Goal: Task Accomplishment & Management: Use online tool/utility

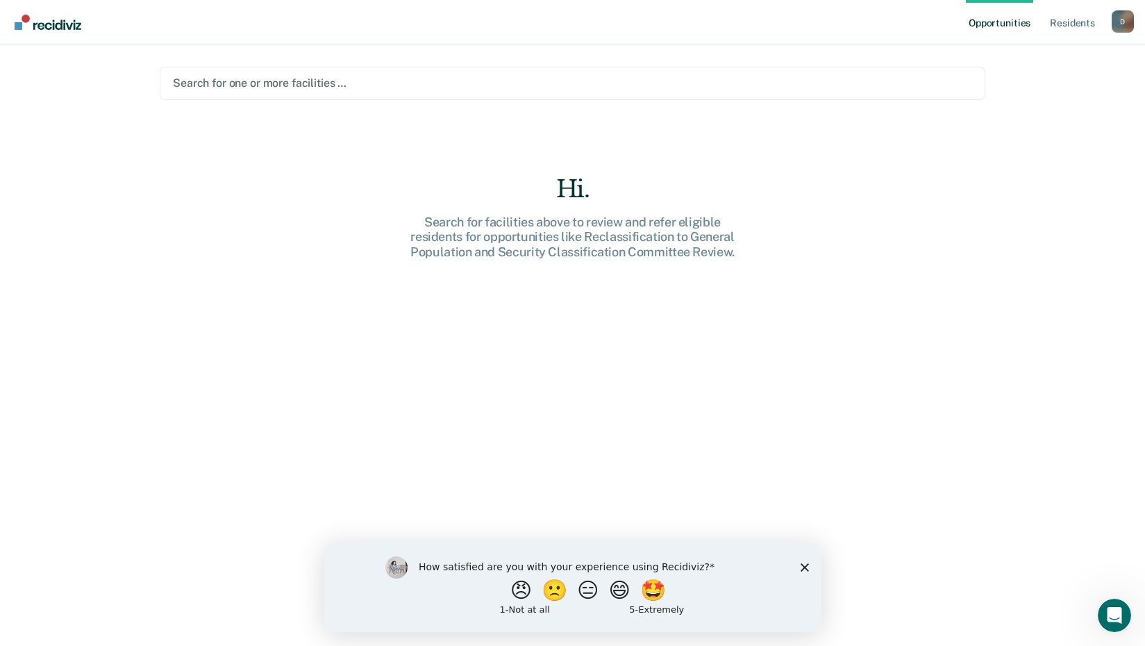
click at [354, 86] on div at bounding box center [572, 83] width 799 height 16
click at [375, 97] on div "Search for one or more facilities …" at bounding box center [573, 83] width 826 height 33
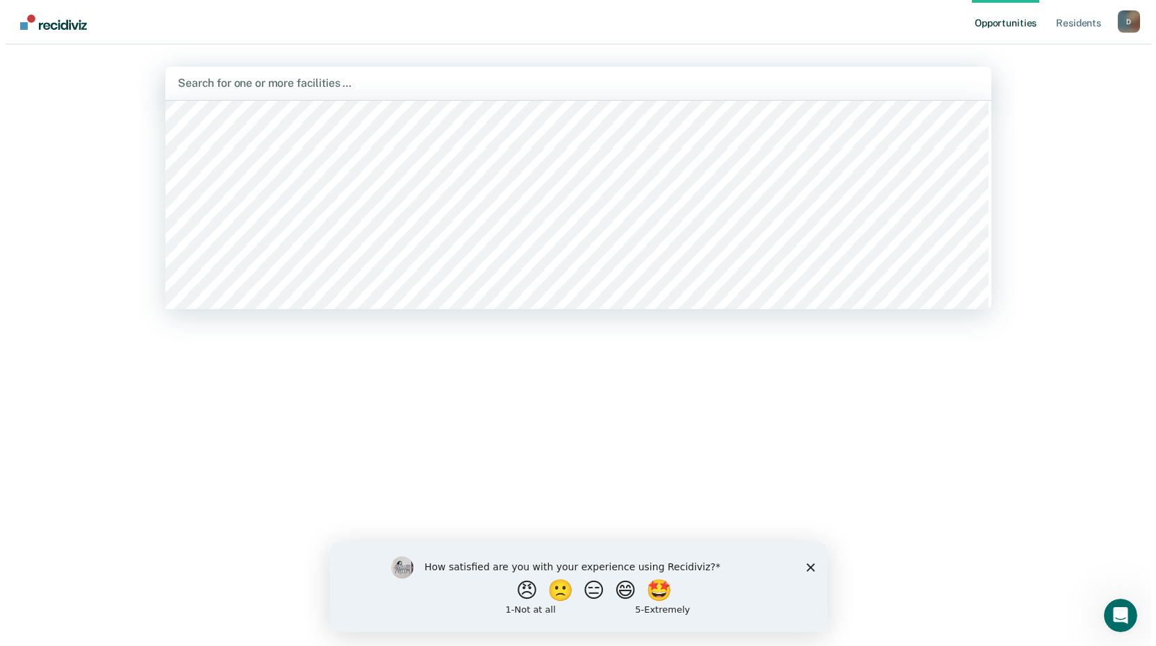
scroll to position [347, 0]
click at [360, 87] on div at bounding box center [578, 83] width 808 height 16
click at [393, 82] on div at bounding box center [578, 83] width 808 height 16
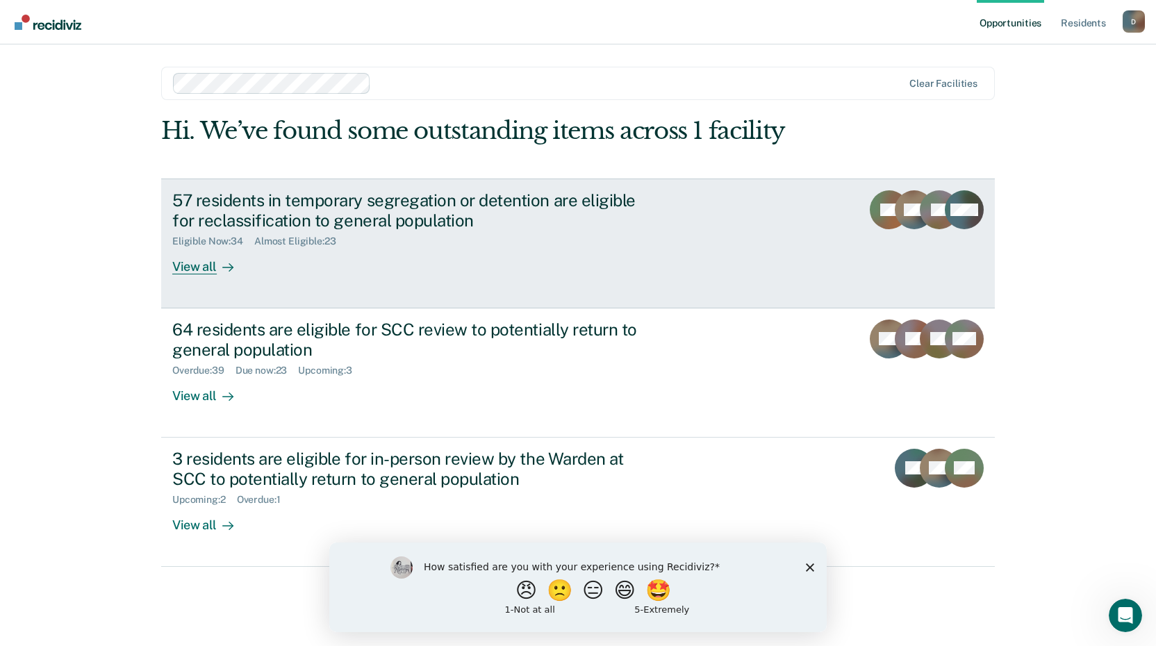
click at [402, 217] on div "57 residents in temporary segregation or detention are eligible for reclassific…" at bounding box center [416, 210] width 488 height 40
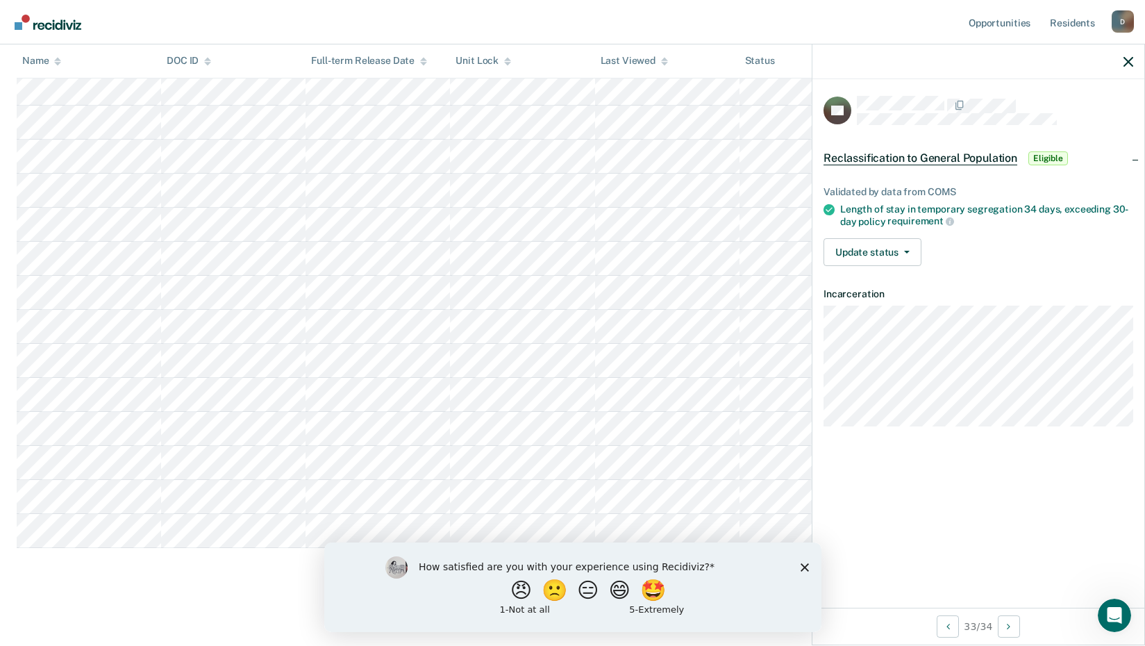
scroll to position [913, 0]
click at [804, 567] on polygon "Close survey" at bounding box center [804, 567] width 8 height 8
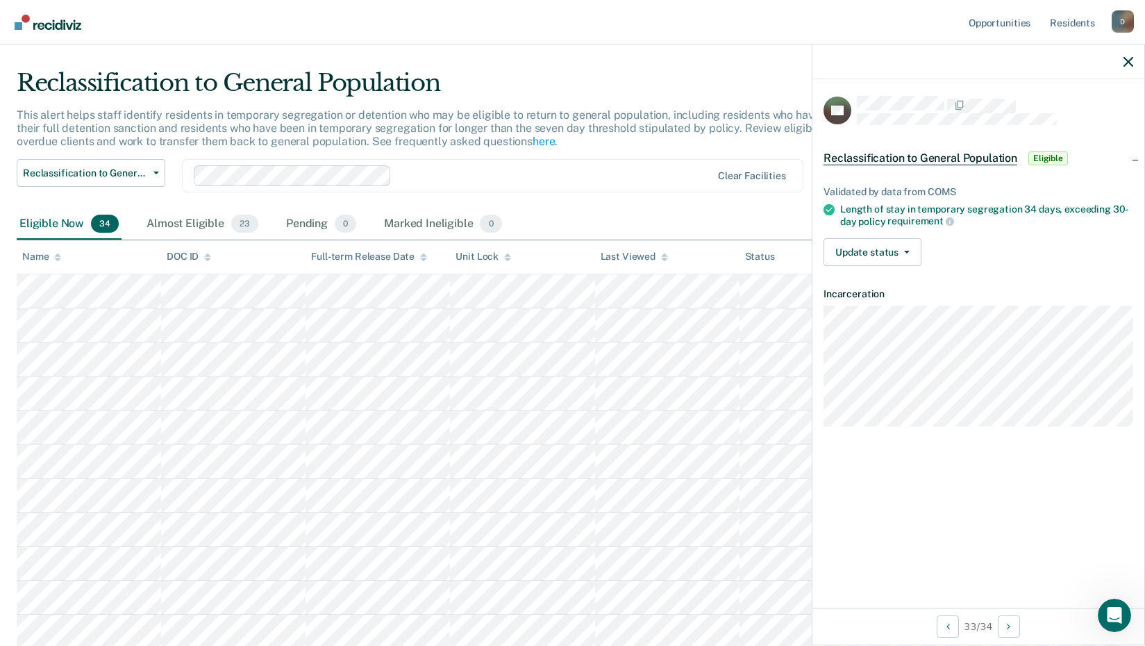
scroll to position [0, 0]
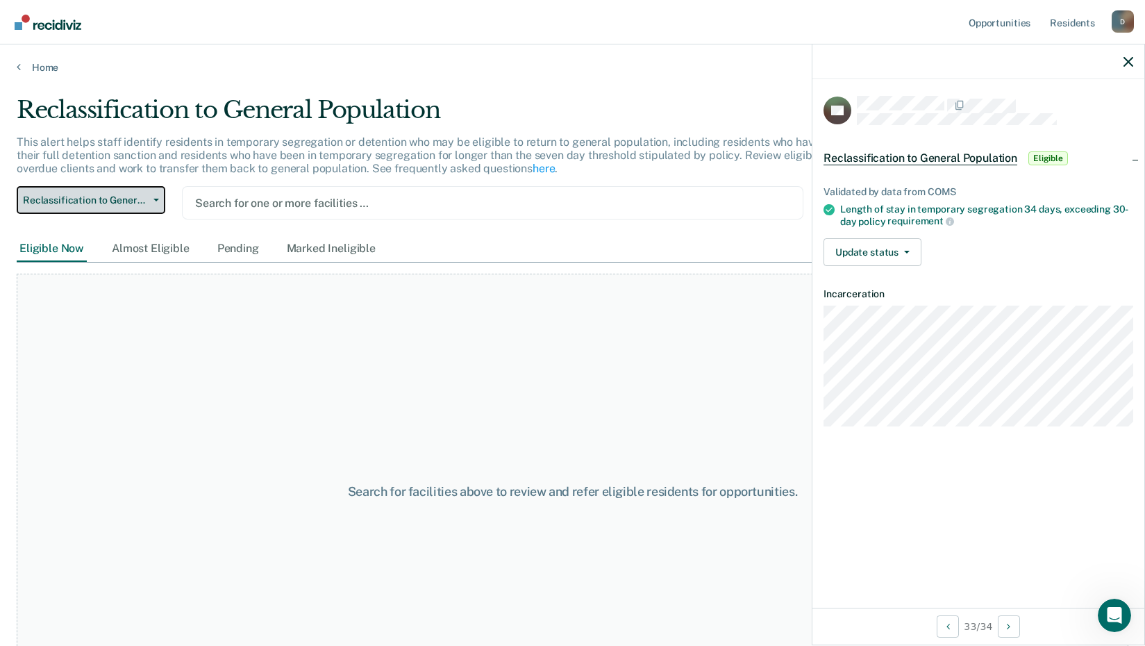
click at [122, 207] on button "Reclassification to General Population" at bounding box center [91, 200] width 149 height 28
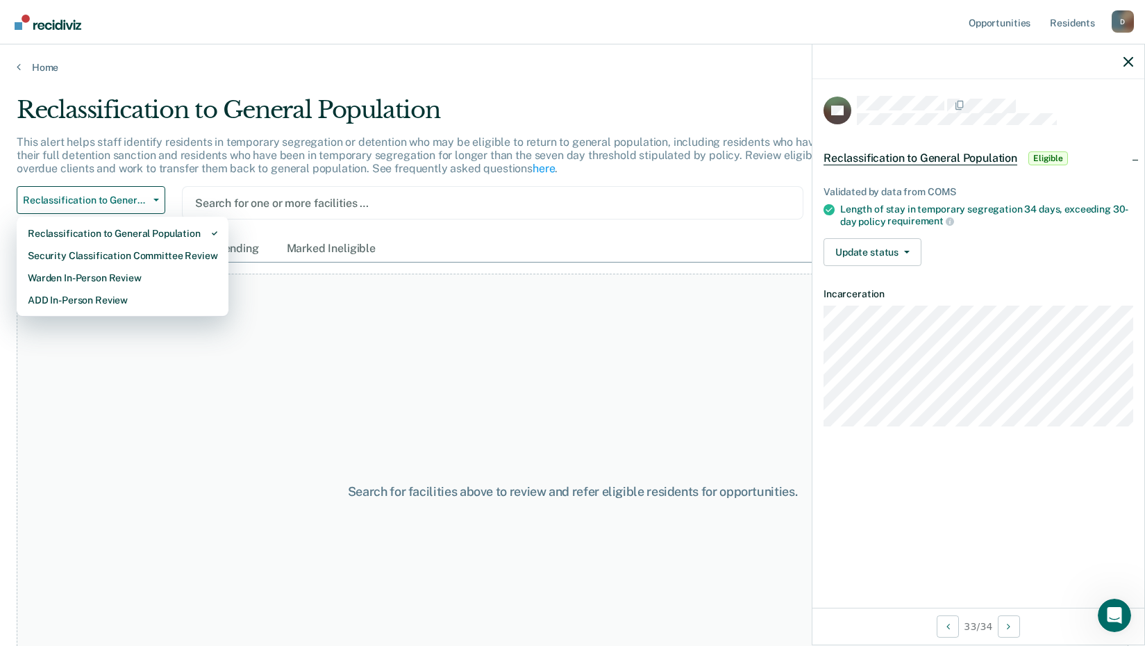
drag, startPoint x: 531, startPoint y: 94, endPoint x: 541, endPoint y: 97, distance: 10.1
click at [535, 94] on main "Reclassification to General Population This alert helps staff identify resident…" at bounding box center [572, 358] width 1145 height 568
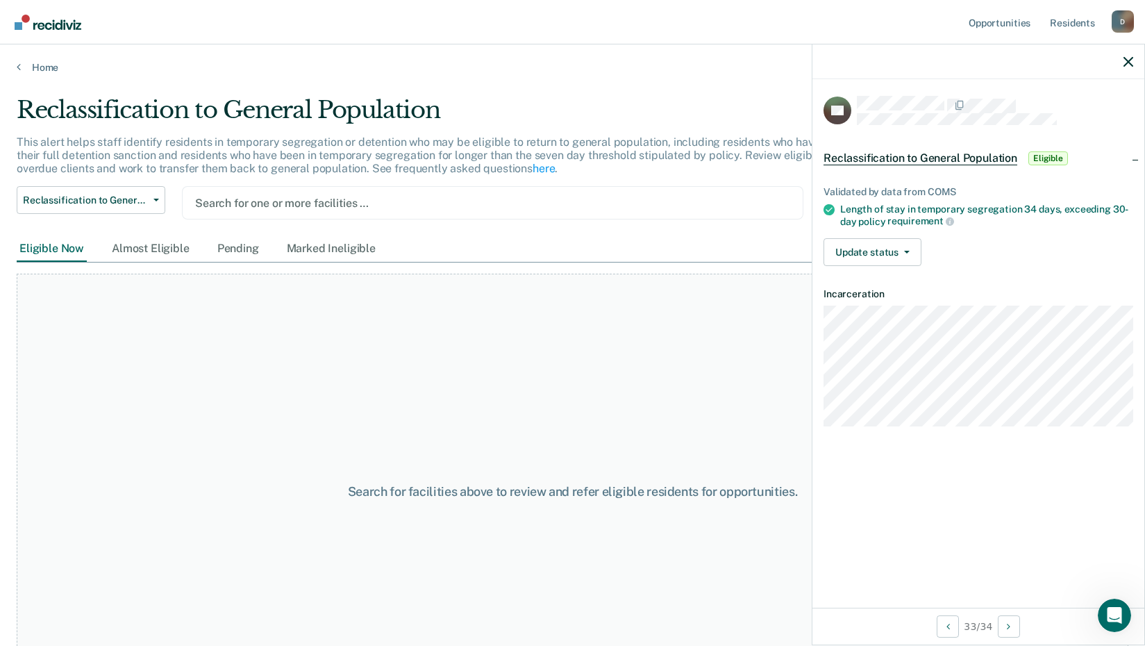
click at [1134, 60] on div at bounding box center [979, 61] width 332 height 35
click at [1129, 63] on icon "button" at bounding box center [1129, 62] width 10 height 10
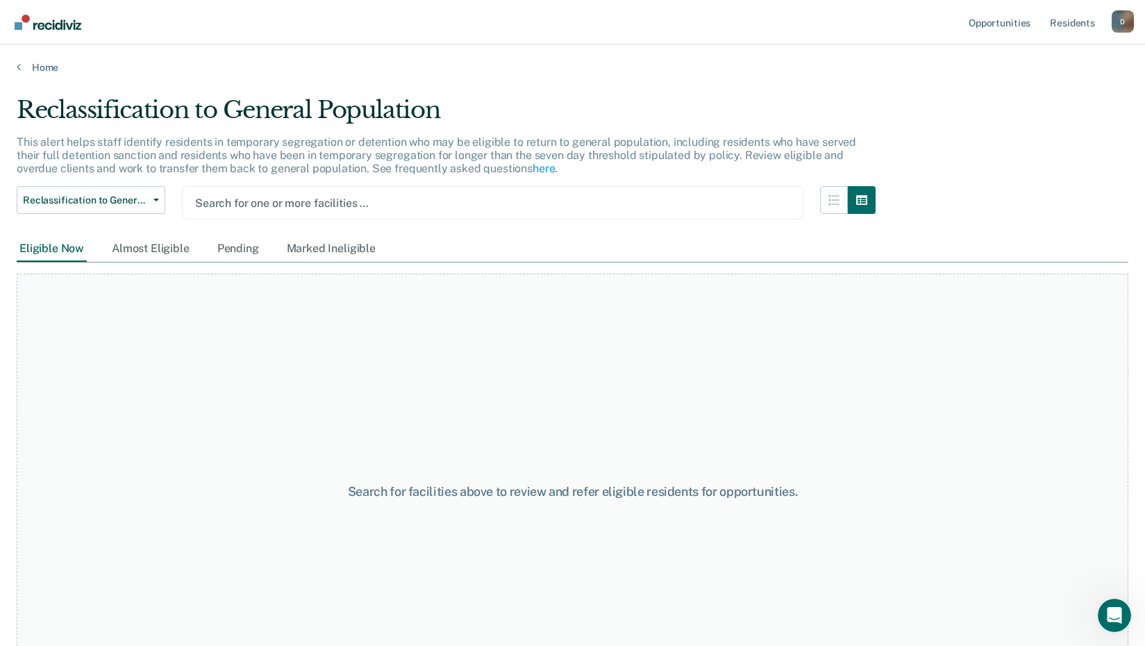
click at [354, 208] on div at bounding box center [492, 203] width 595 height 16
click at [712, 188] on div "Search for one or more facilities …" at bounding box center [493, 202] width 622 height 33
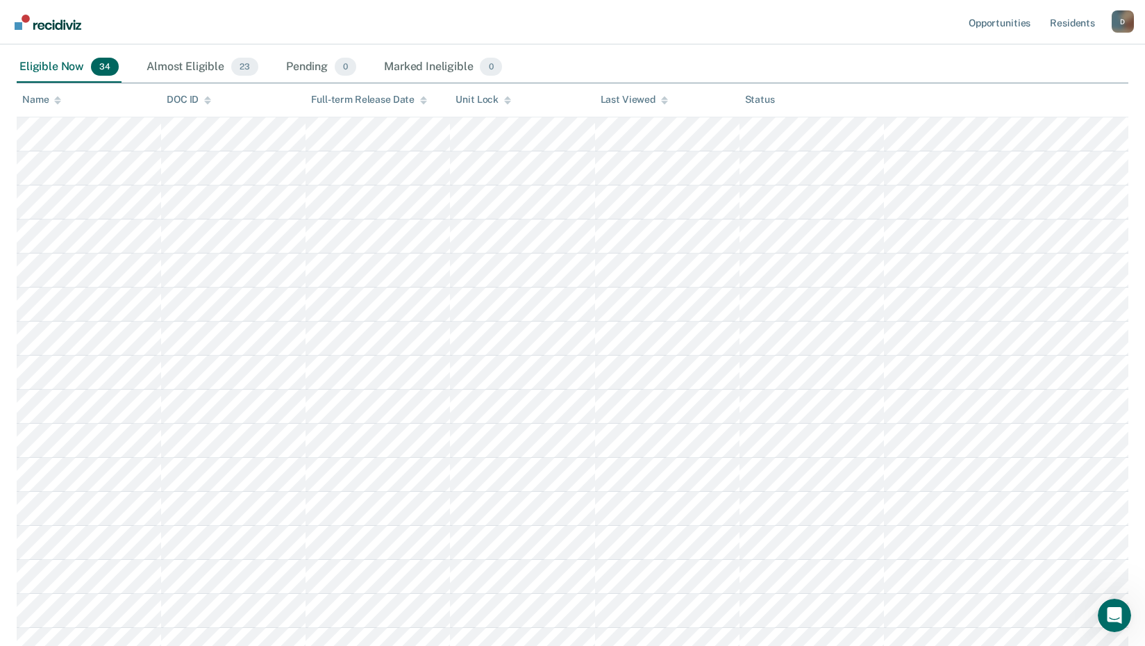
scroll to position [208, 0]
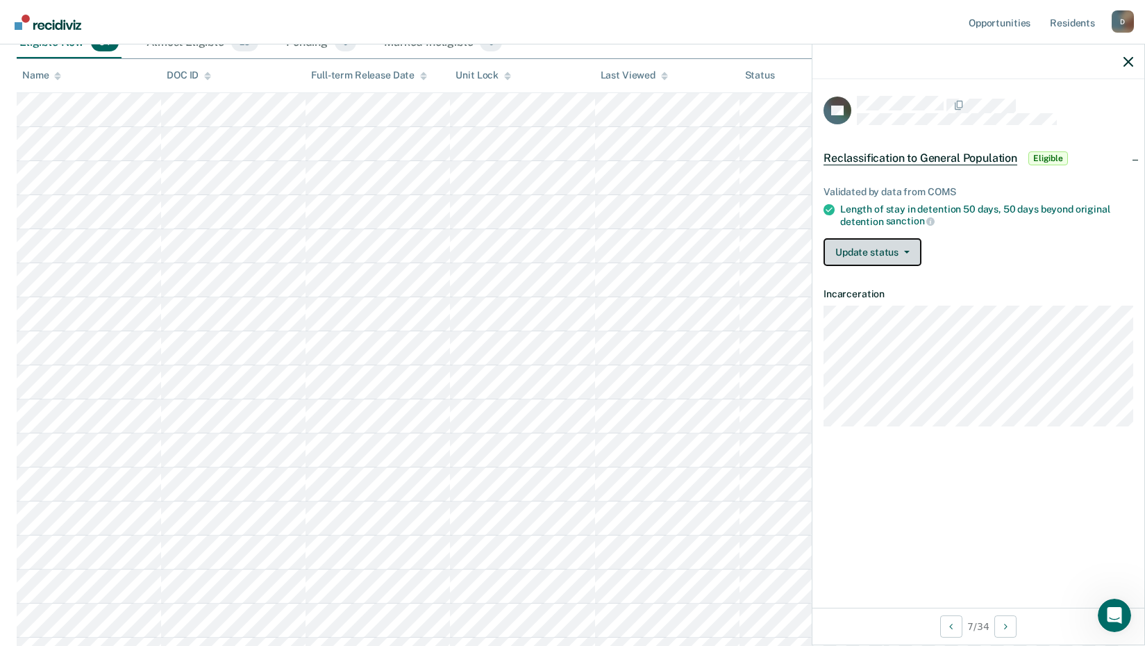
click at [904, 251] on icon "button" at bounding box center [907, 252] width 6 height 3
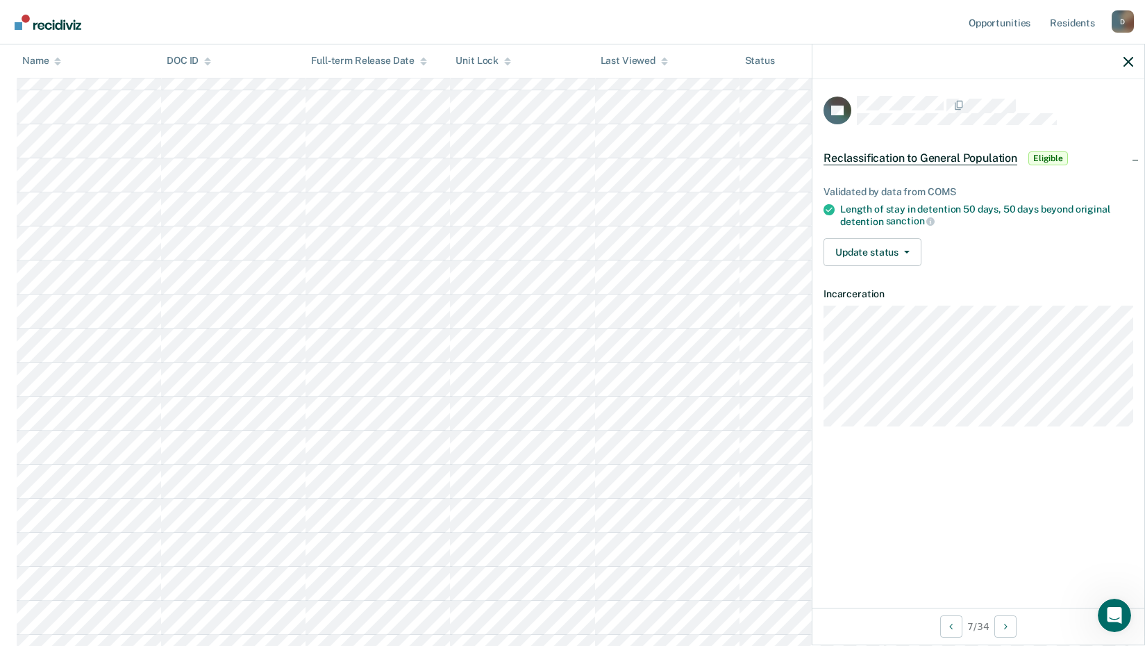
scroll to position [0, 0]
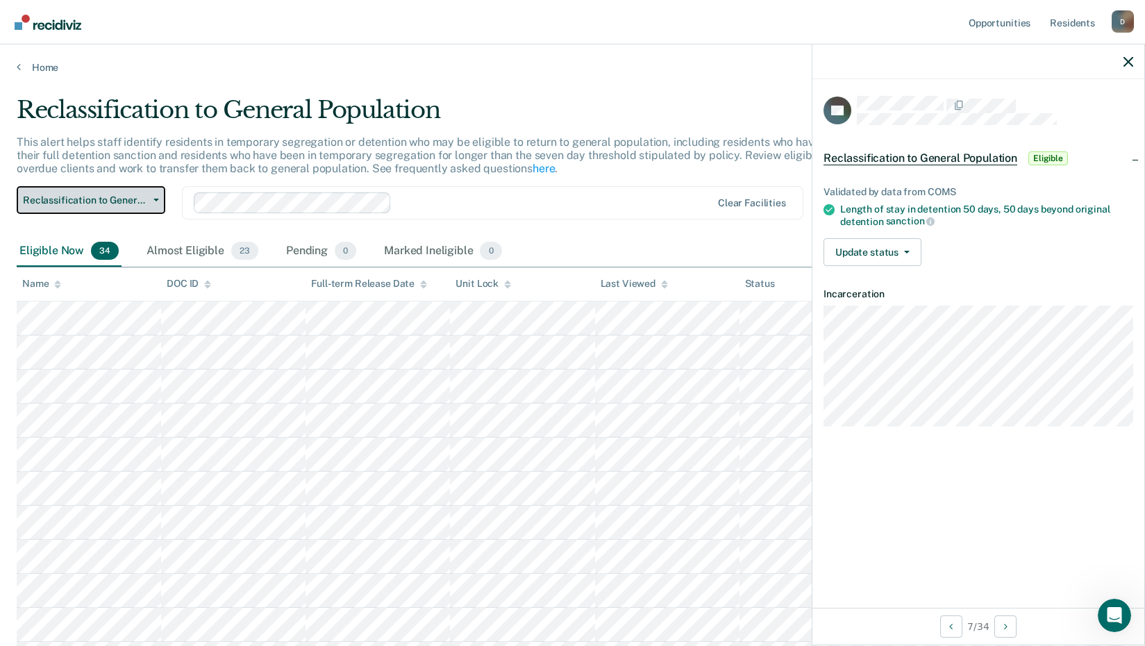
click at [153, 199] on span "button" at bounding box center [153, 200] width 11 height 3
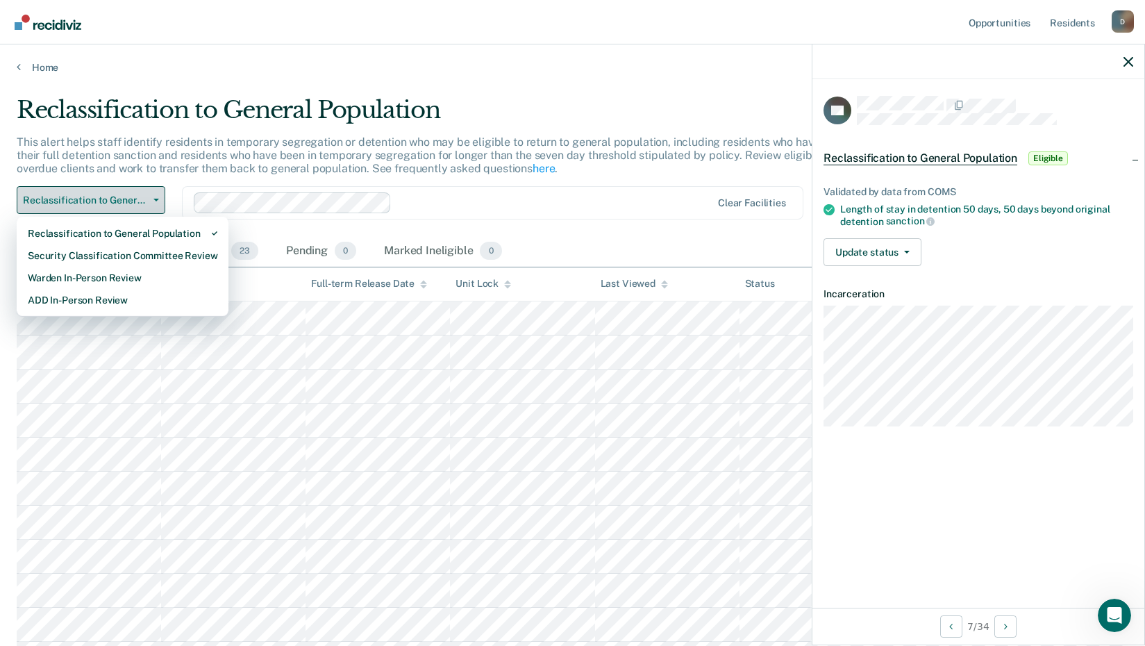
click at [153, 199] on span "button" at bounding box center [153, 200] width 11 height 3
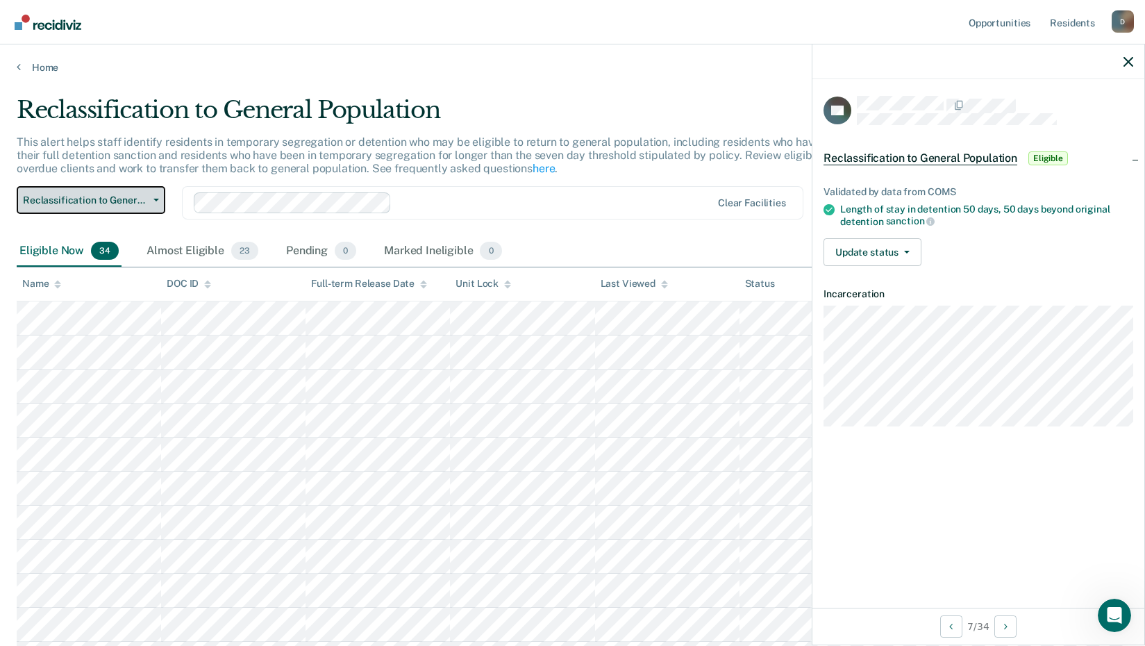
click at [153, 199] on span "button" at bounding box center [153, 200] width 11 height 3
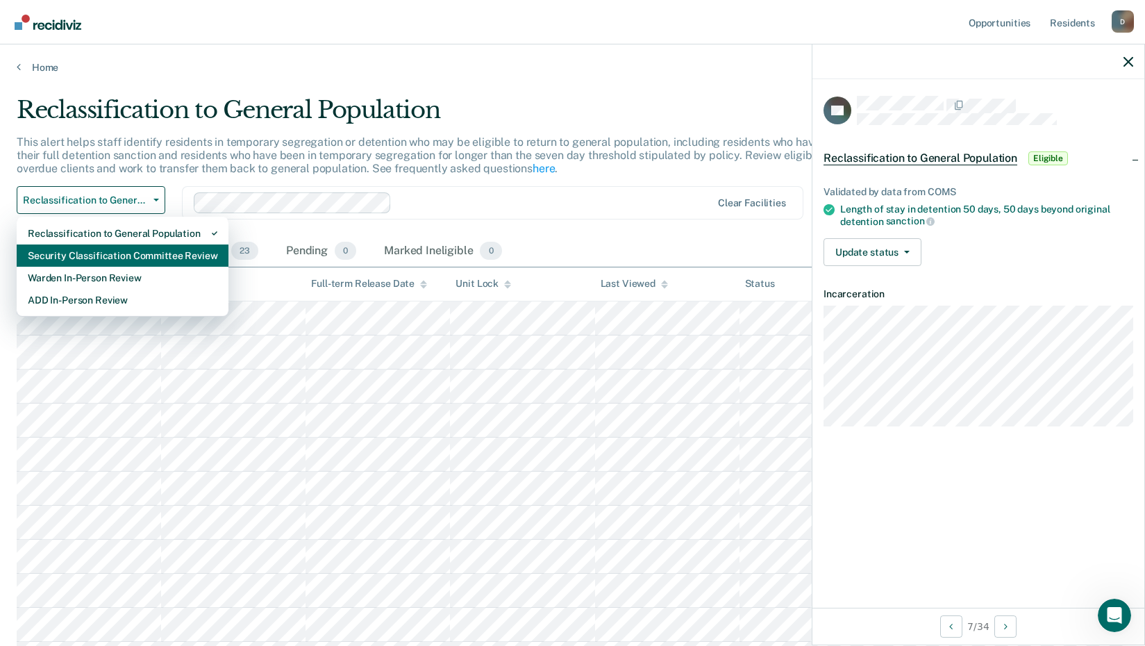
click at [152, 260] on div "Security Classification Committee Review" at bounding box center [123, 255] width 190 height 22
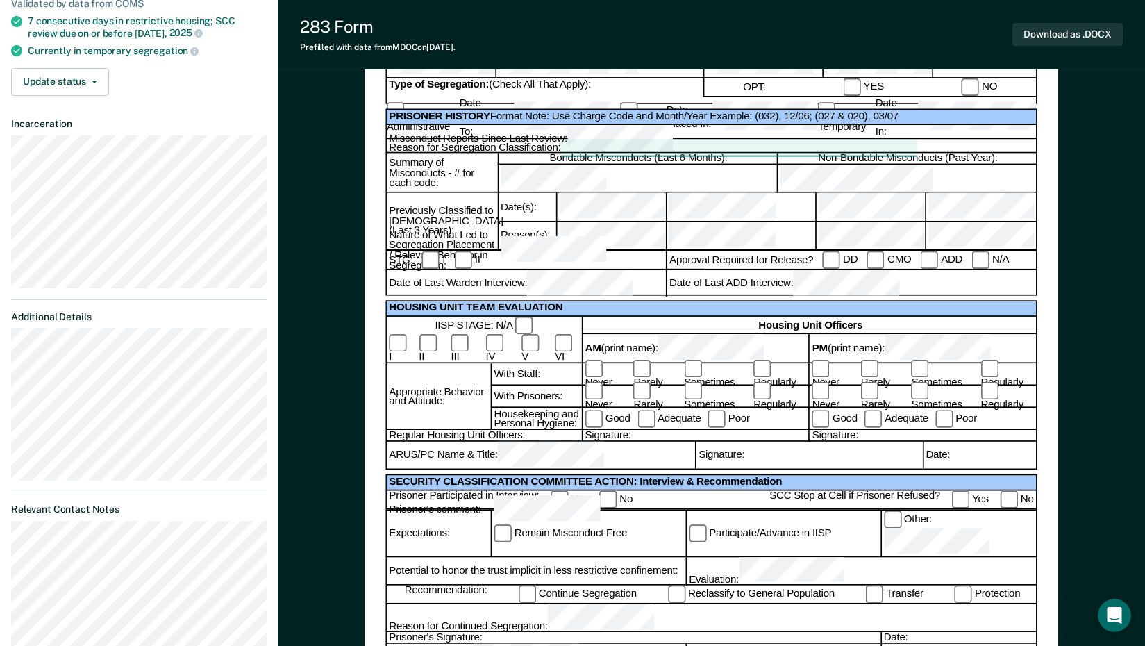
scroll to position [208, 0]
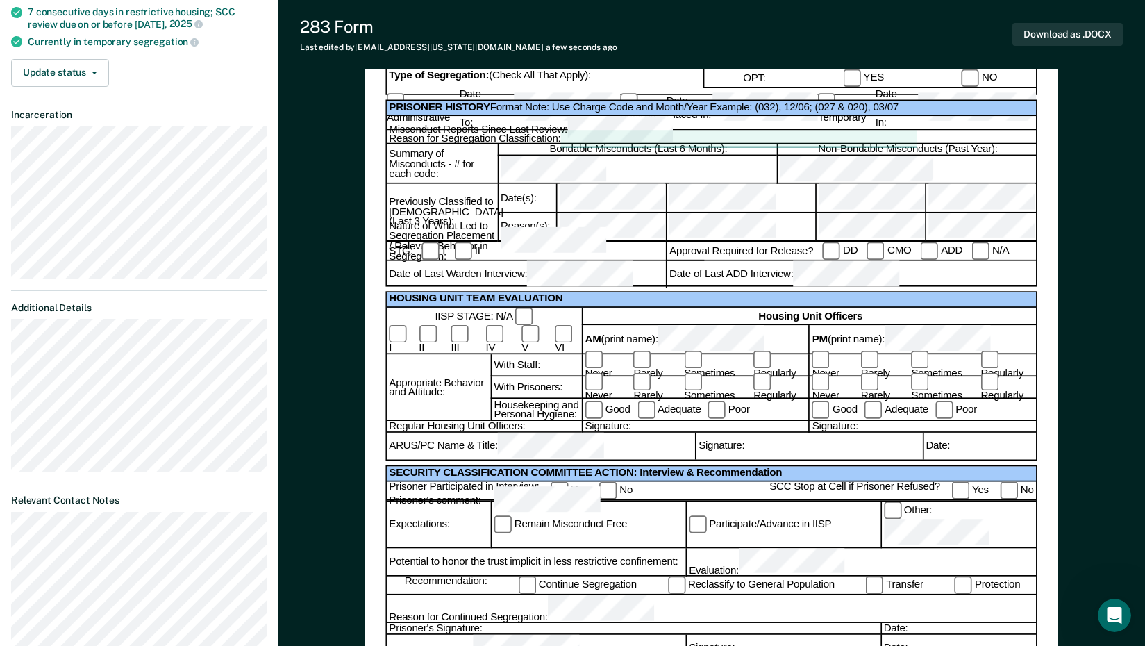
click at [639, 378] on label "Rarely" at bounding box center [655, 388] width 44 height 28
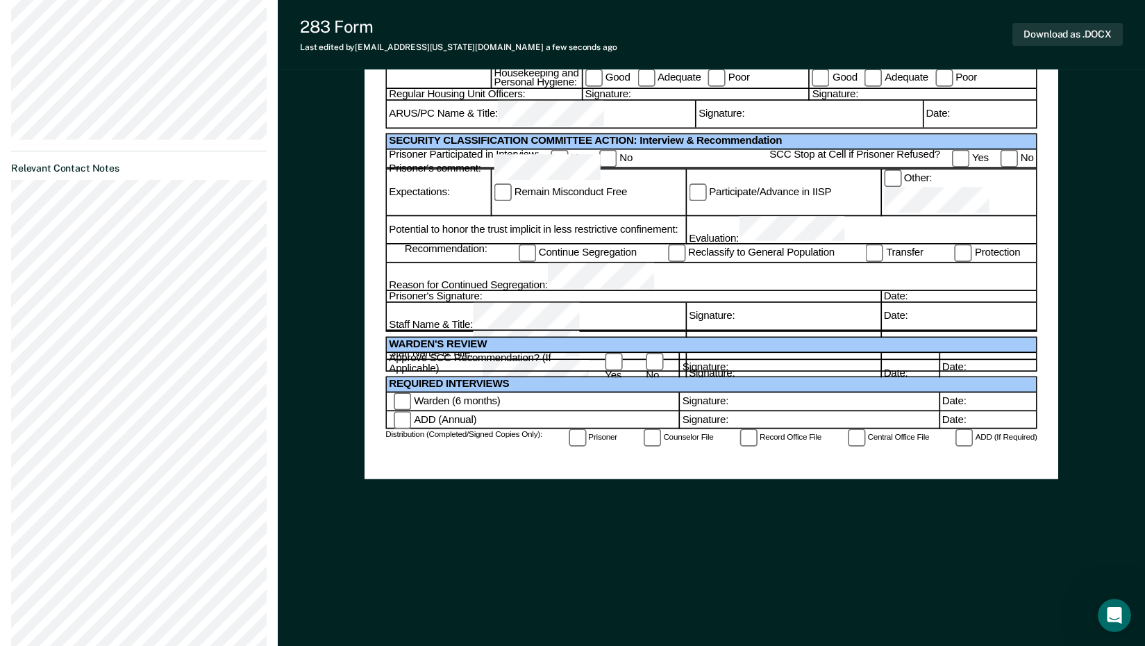
scroll to position [417, 0]
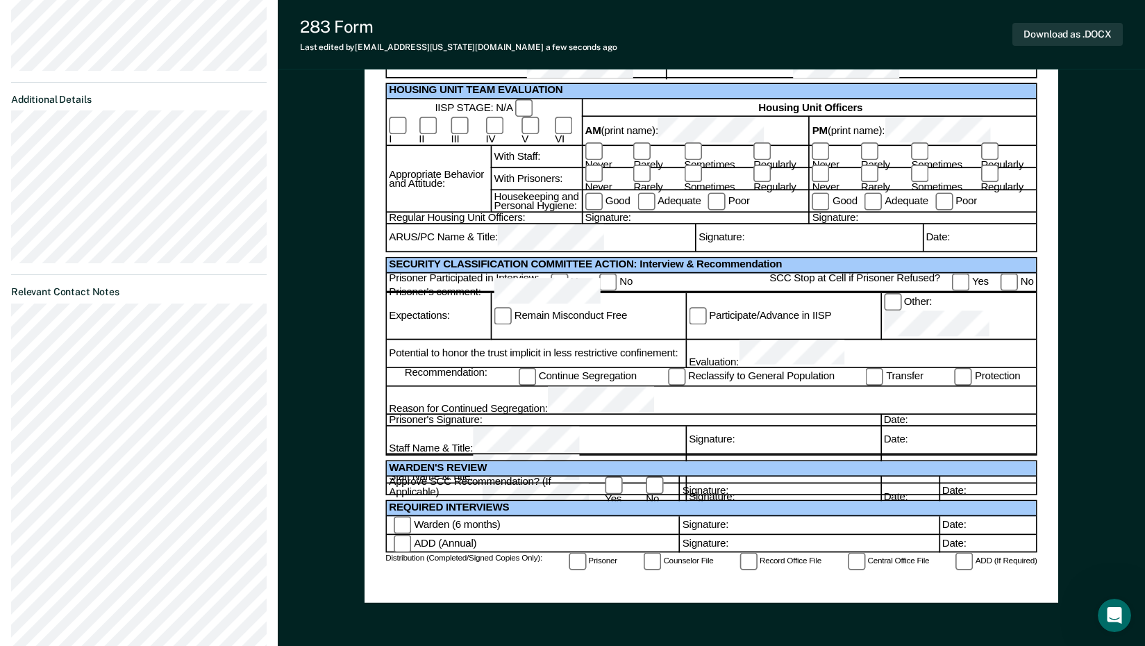
click at [498, 415] on div "Prisoner's Signature:" at bounding box center [634, 420] width 494 height 11
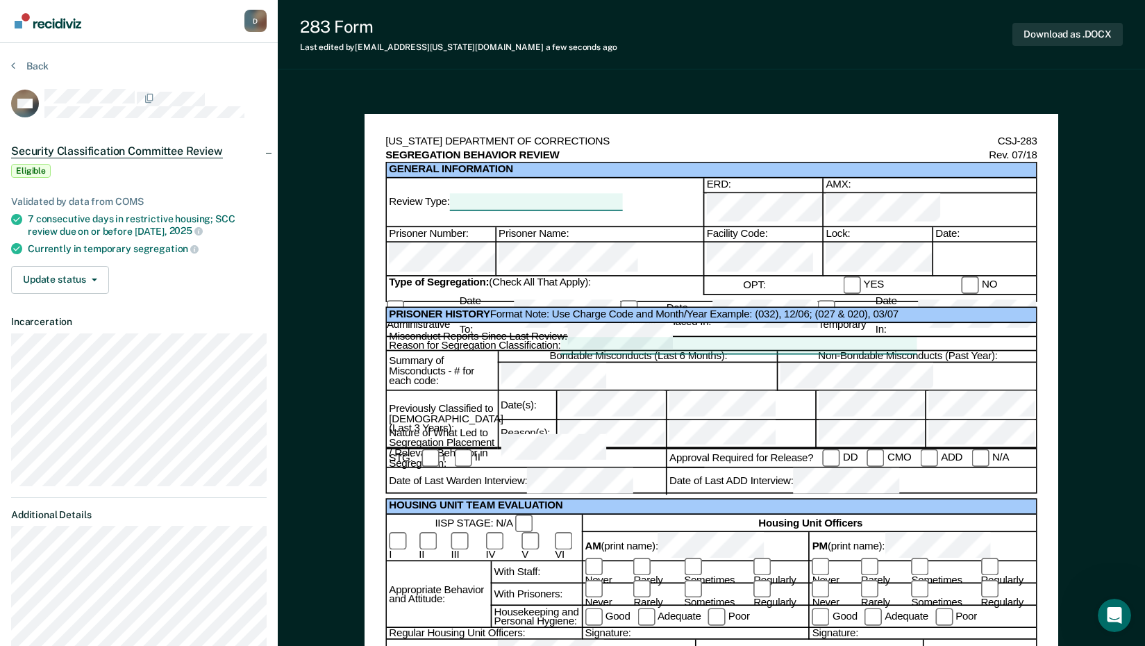
scroll to position [0, 0]
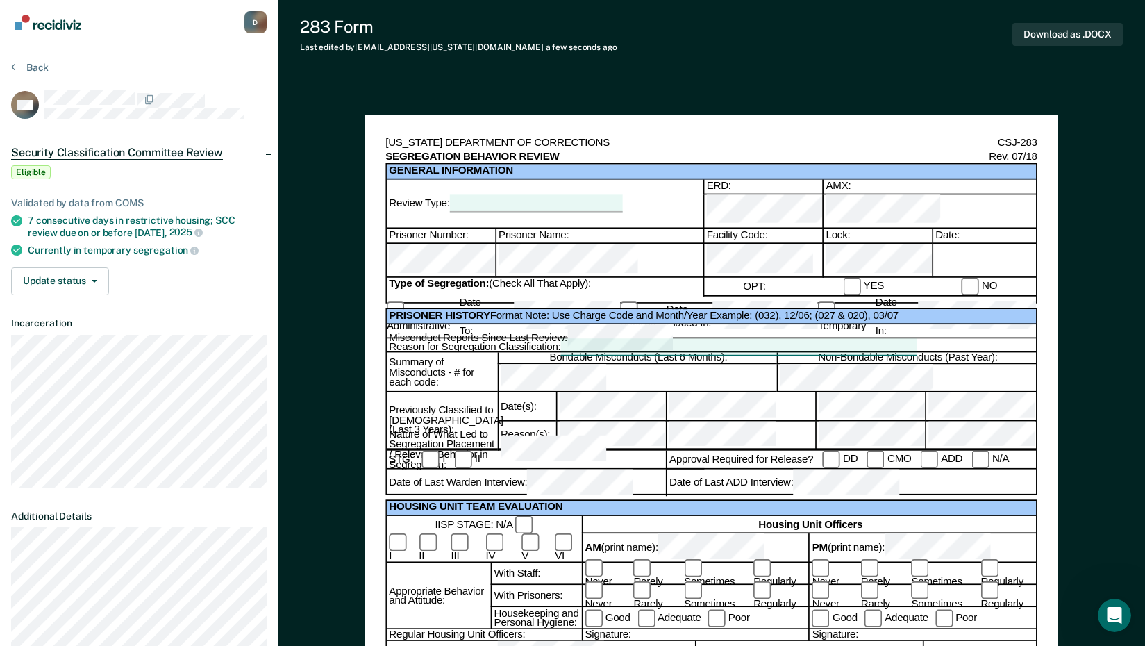
click at [533, 197] on div at bounding box center [536, 203] width 173 height 17
click at [675, 153] on div "SEGREGATION BEHAVIOR REVIEW Rev. 07/18" at bounding box center [710, 157] width 651 height 14
click at [745, 43] on div "283 Form Last edited by DescoM@michigan.gov a few seconds ago Download as .DOCX" at bounding box center [711, 34] width 867 height 69
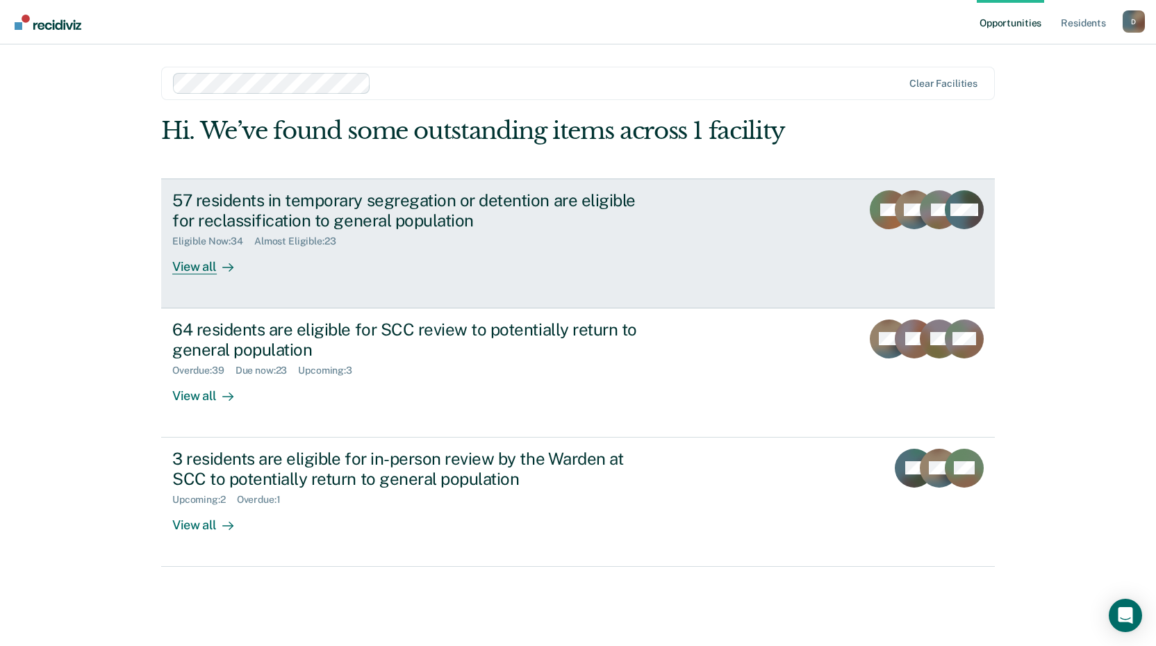
click at [206, 265] on div "View all" at bounding box center [211, 260] width 78 height 27
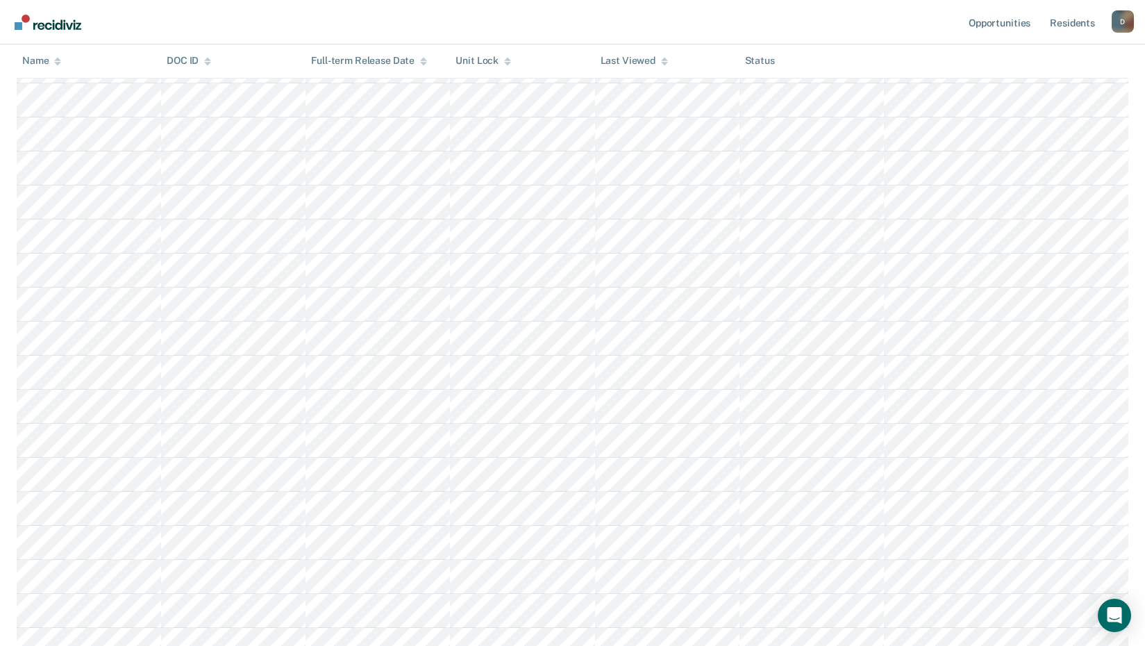
scroll to position [913, 0]
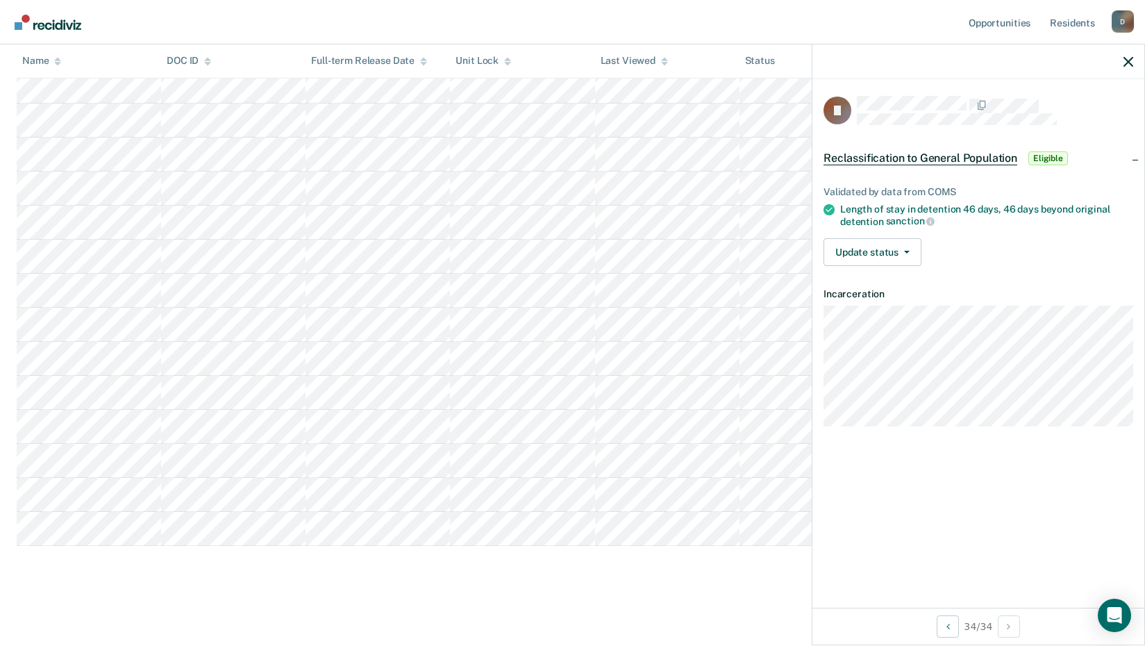
click at [1042, 161] on span "Eligible" at bounding box center [1049, 158] width 40 height 14
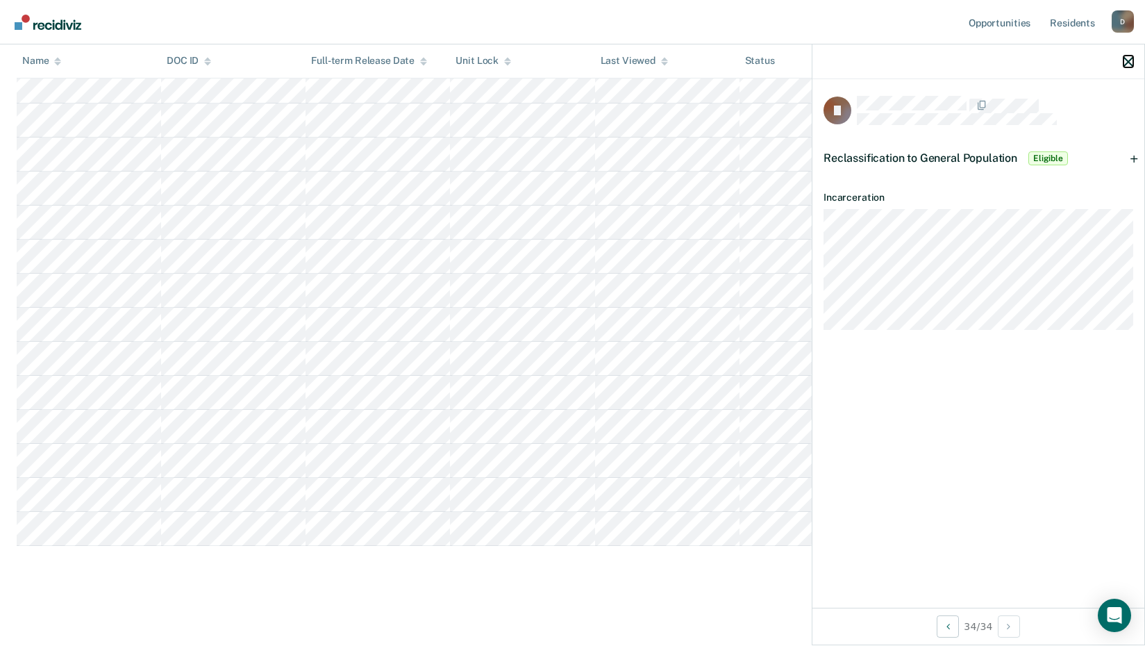
click at [1131, 61] on icon "button" at bounding box center [1129, 62] width 10 height 10
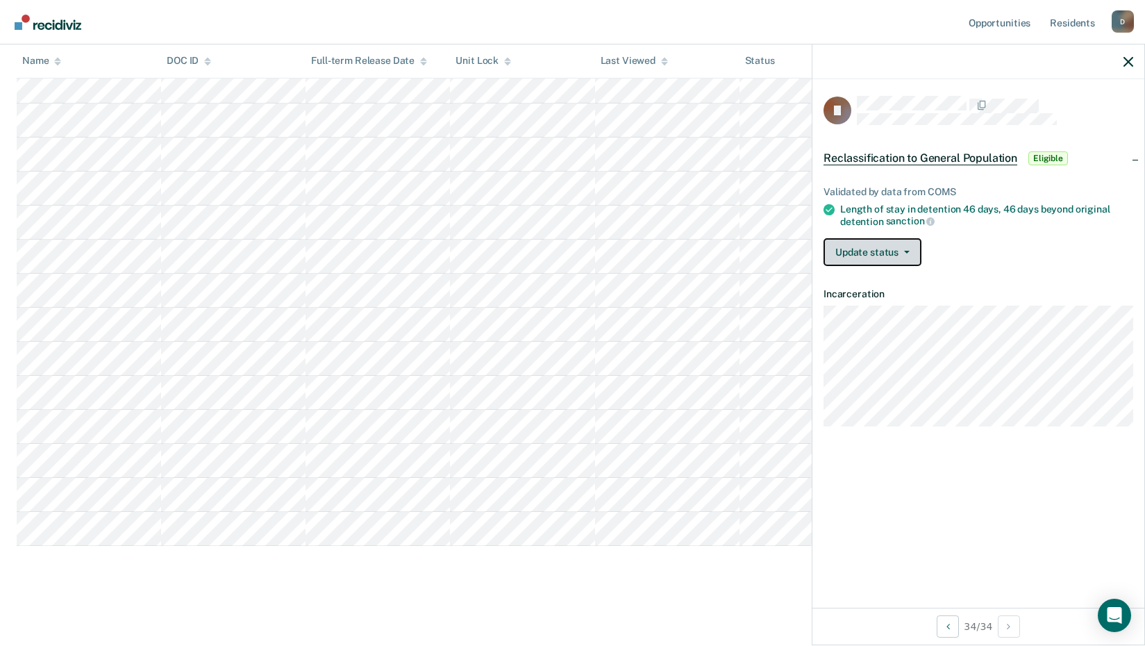
click at [862, 250] on button "Update status" at bounding box center [873, 252] width 98 height 28
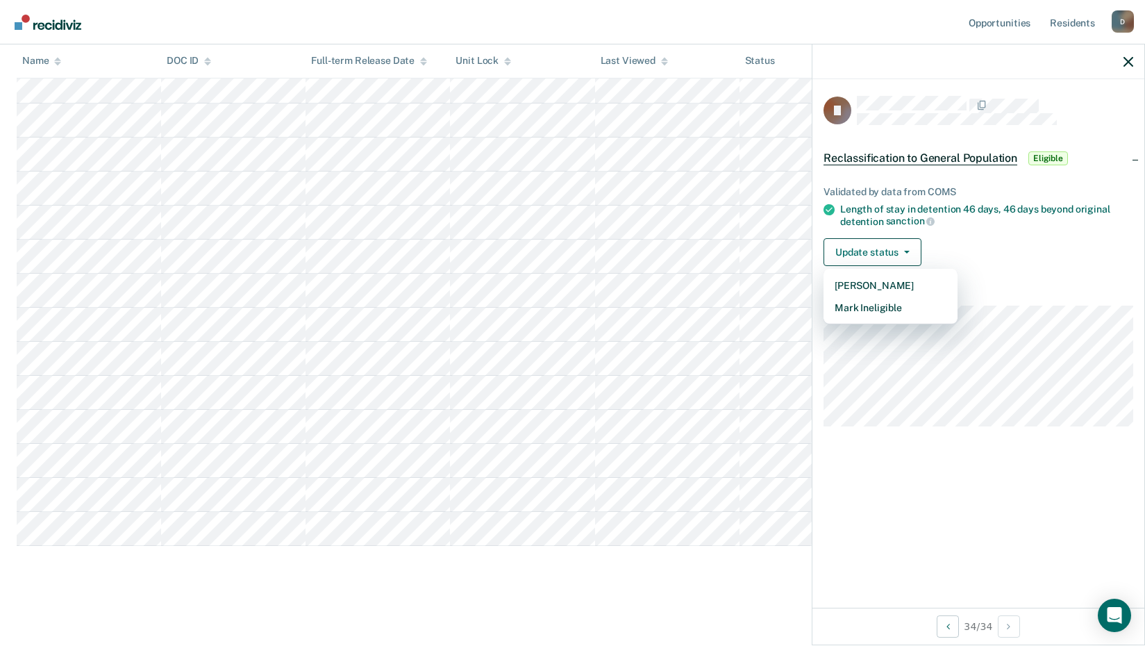
click at [1073, 248] on div "Update status [PERSON_NAME] Mark Ineligible" at bounding box center [979, 252] width 310 height 28
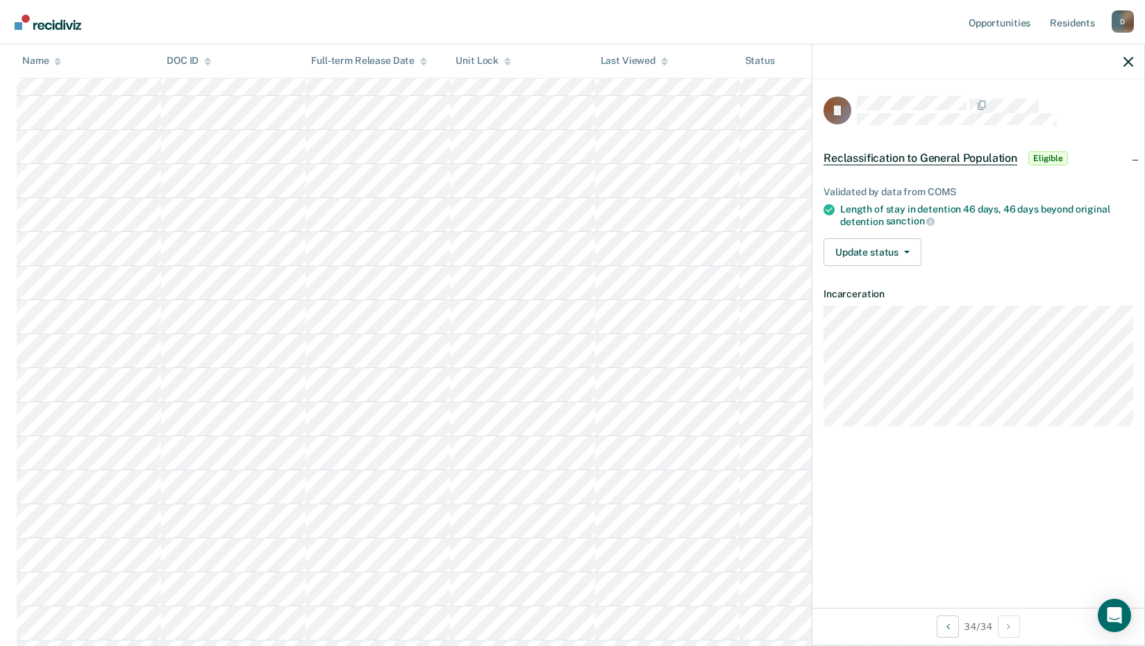
scroll to position [565, 0]
drag, startPoint x: 1133, startPoint y: 69, endPoint x: 900, endPoint y: 169, distance: 253.2
click at [1132, 69] on div at bounding box center [979, 61] width 332 height 35
click at [1122, 61] on div at bounding box center [979, 61] width 332 height 35
click at [1135, 59] on div at bounding box center [979, 61] width 332 height 35
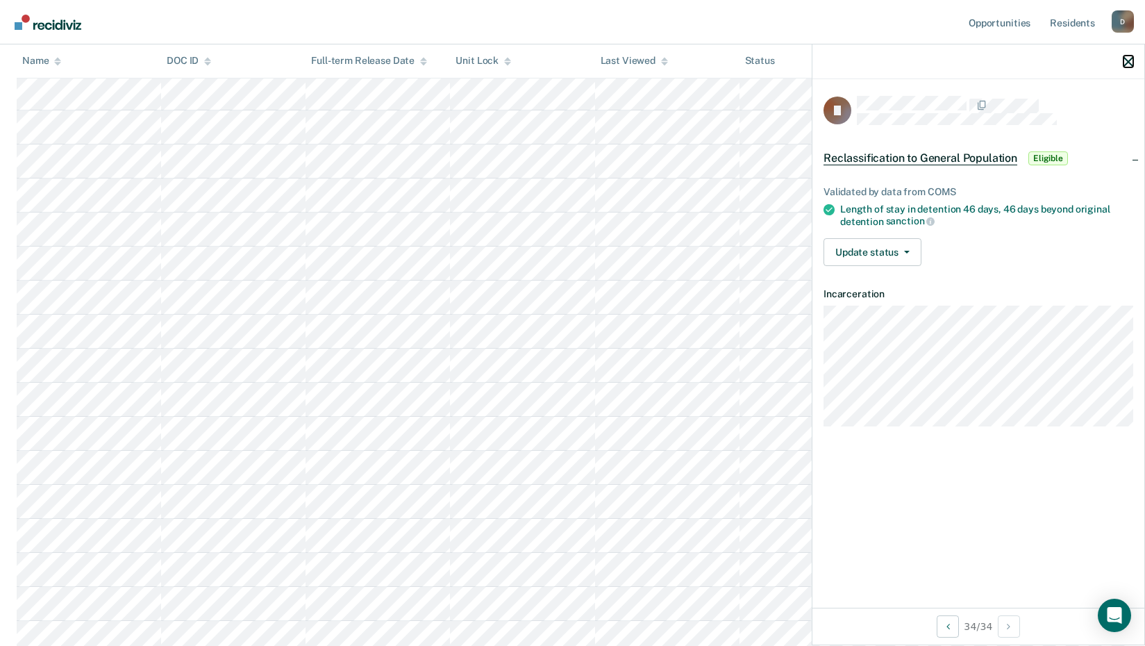
click at [1128, 60] on icon "button" at bounding box center [1129, 62] width 10 height 10
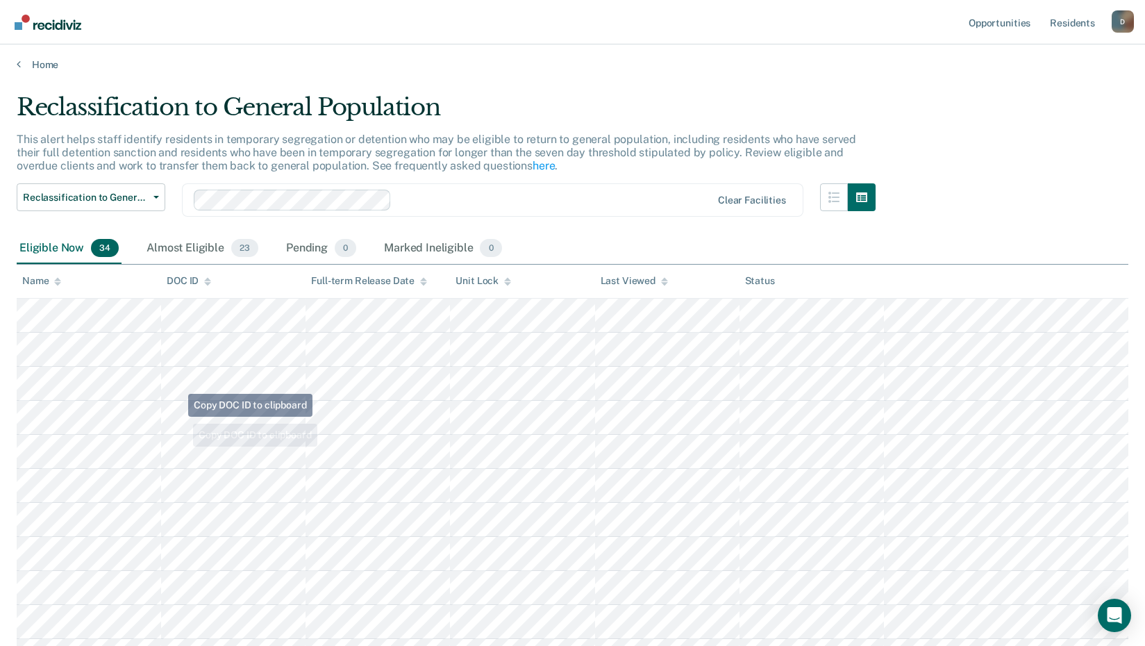
scroll to position [0, 0]
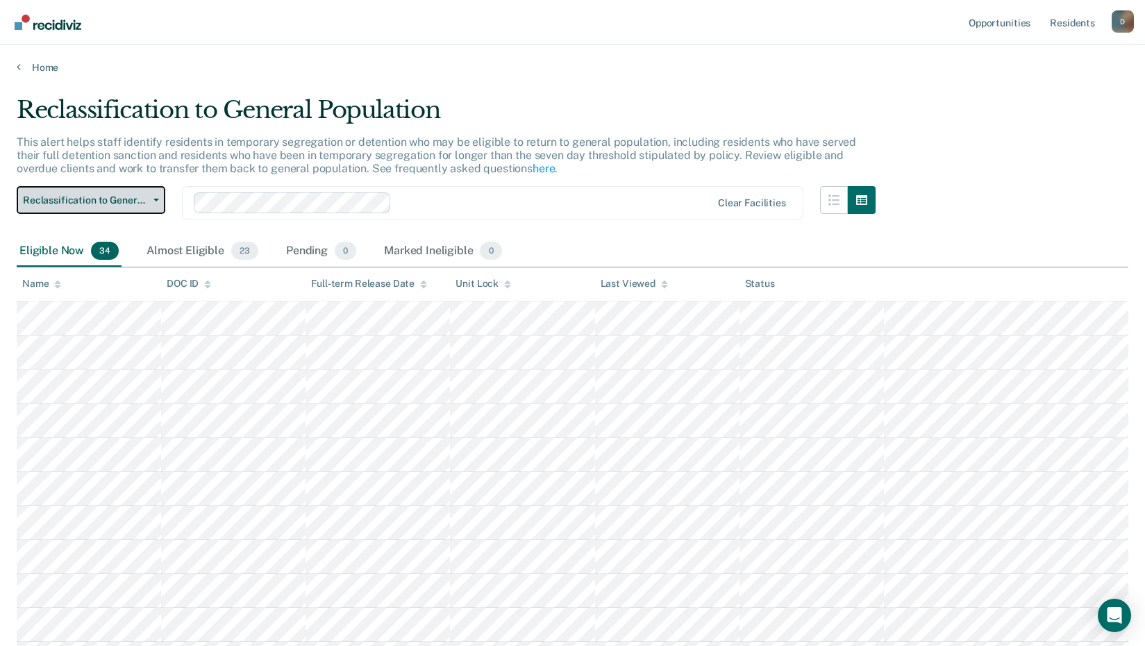
click at [153, 203] on button "Reclassification to General Population" at bounding box center [91, 200] width 149 height 28
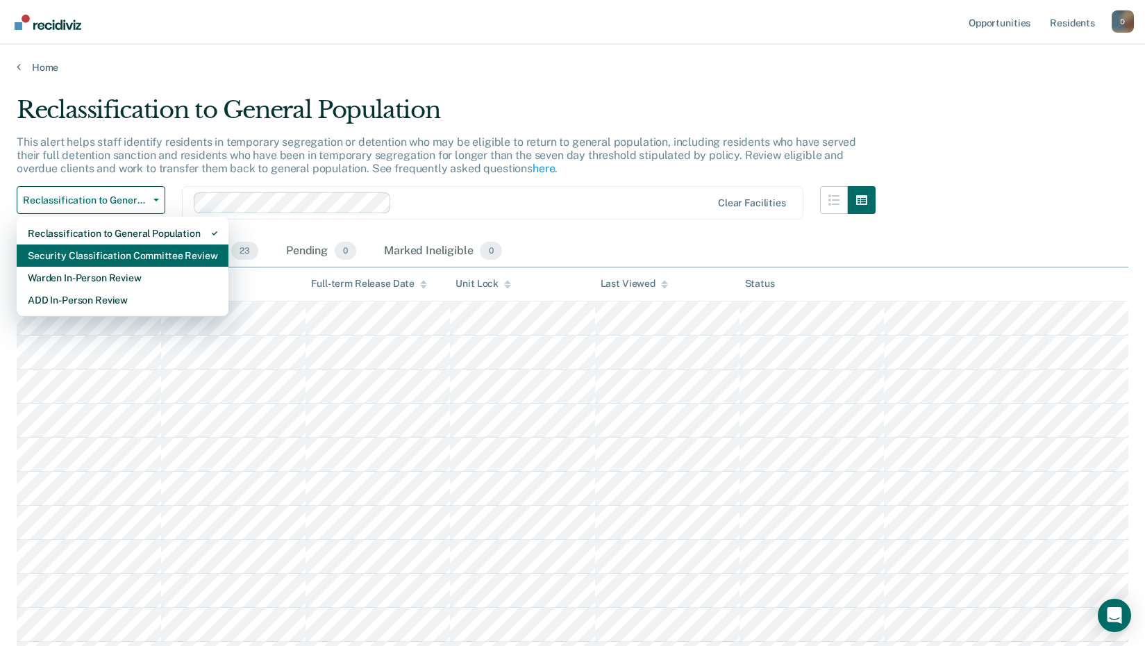
click at [147, 251] on div "Security Classification Committee Review" at bounding box center [123, 255] width 190 height 22
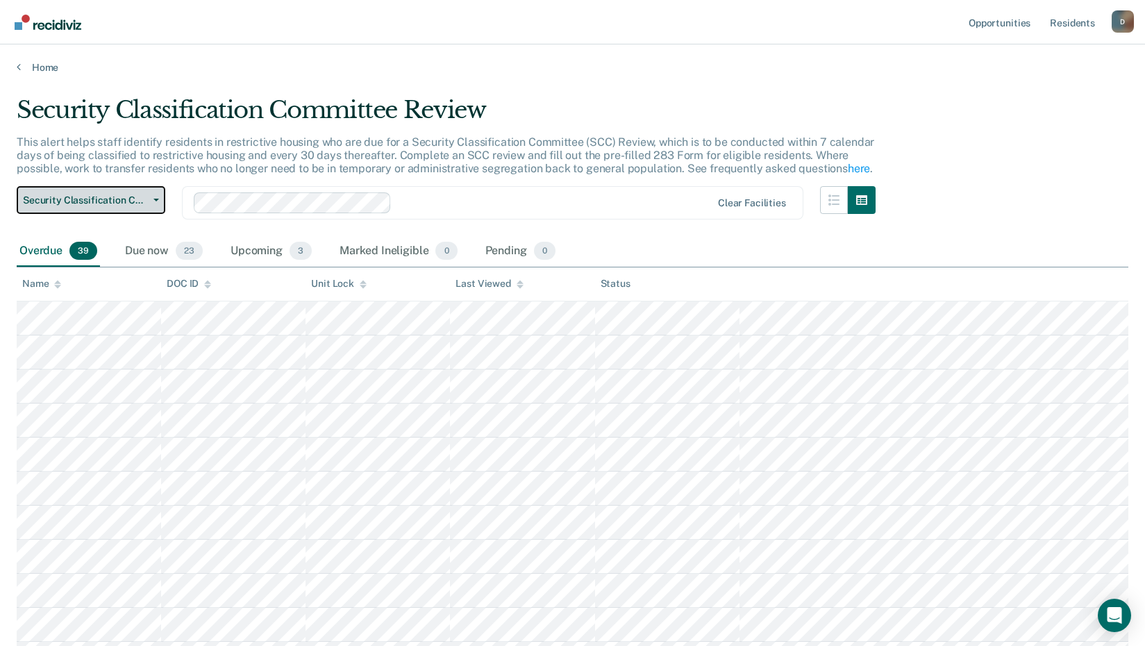
click at [152, 194] on button "Security Classification Committee Review" at bounding box center [91, 200] width 149 height 28
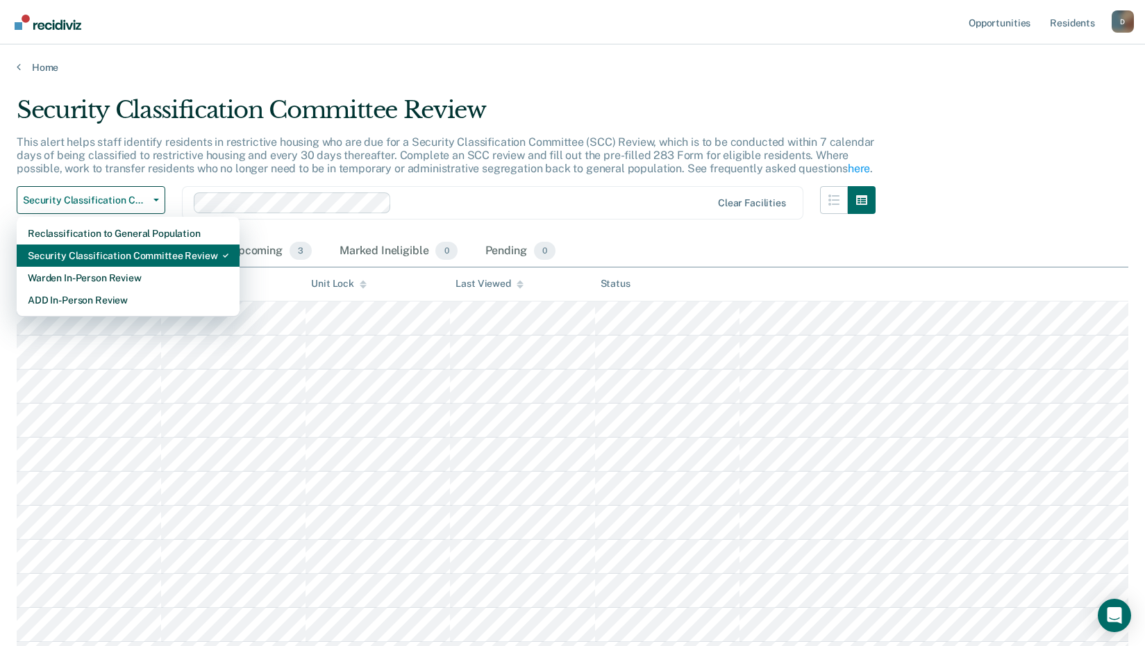
click at [144, 254] on div "Security Classification Committee Review" at bounding box center [128, 255] width 201 height 22
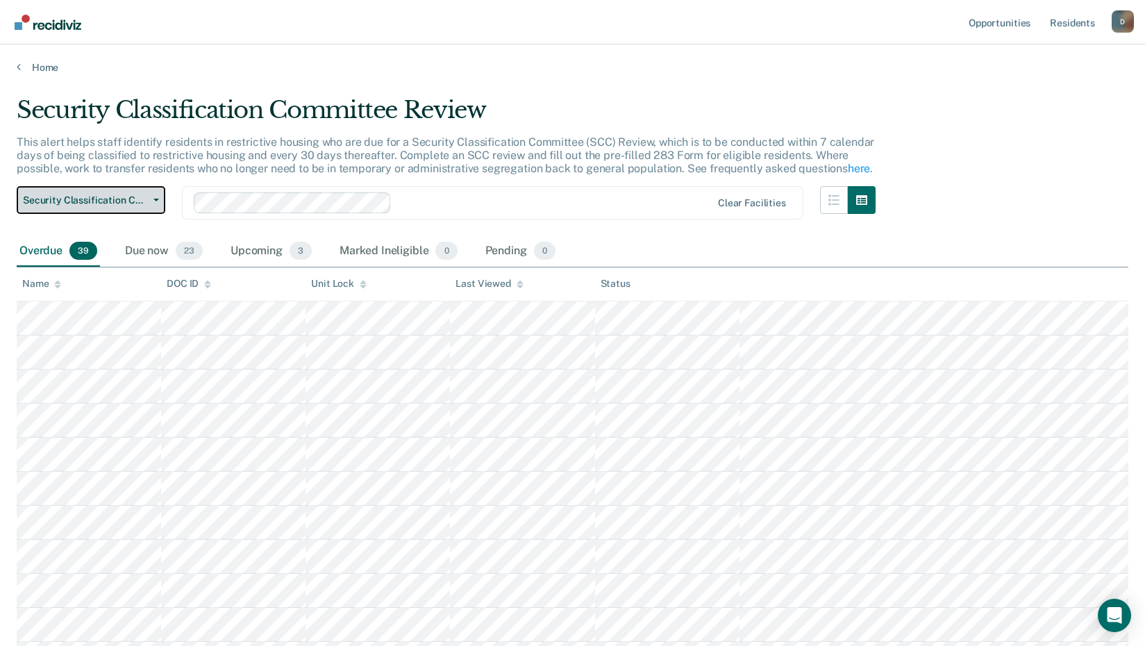
click at [158, 199] on icon "button" at bounding box center [156, 200] width 6 height 3
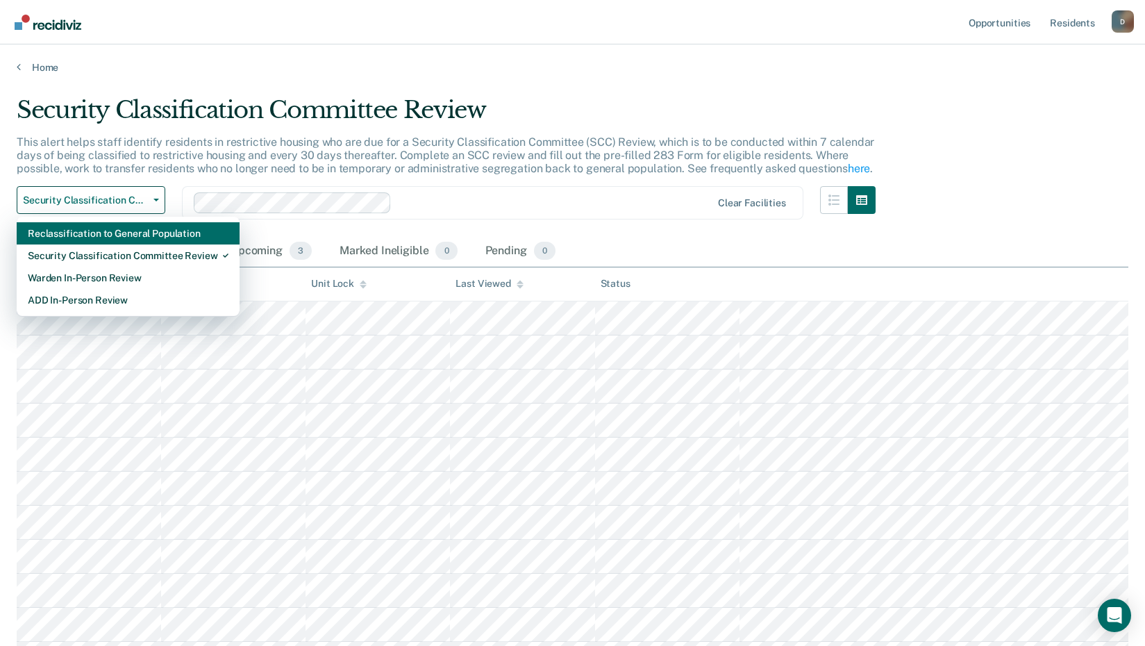
click at [130, 233] on div "Reclassification to General Population" at bounding box center [128, 233] width 201 height 22
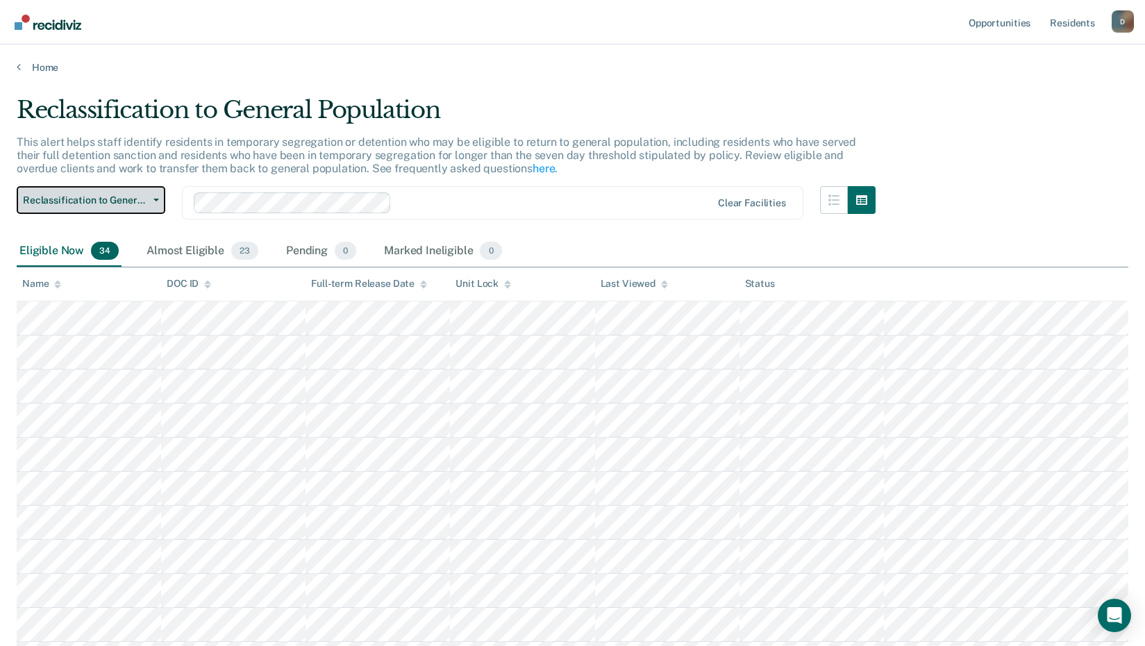
click at [144, 198] on span "Reclassification to General Population" at bounding box center [85, 200] width 125 height 12
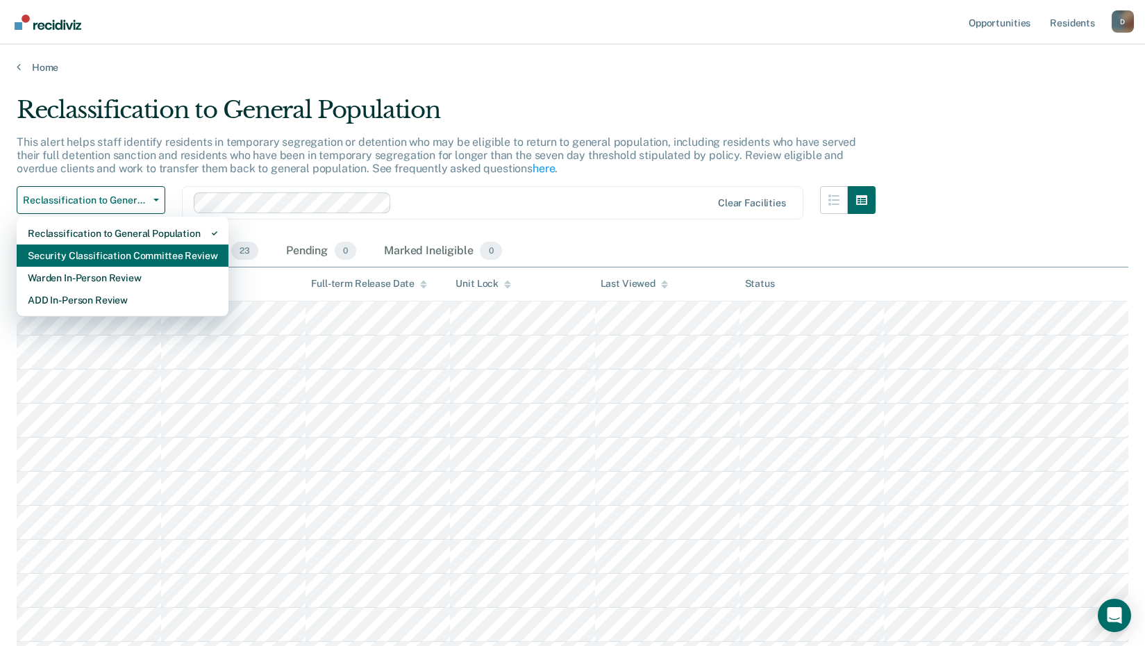
click at [138, 253] on div "Security Classification Committee Review" at bounding box center [123, 255] width 190 height 22
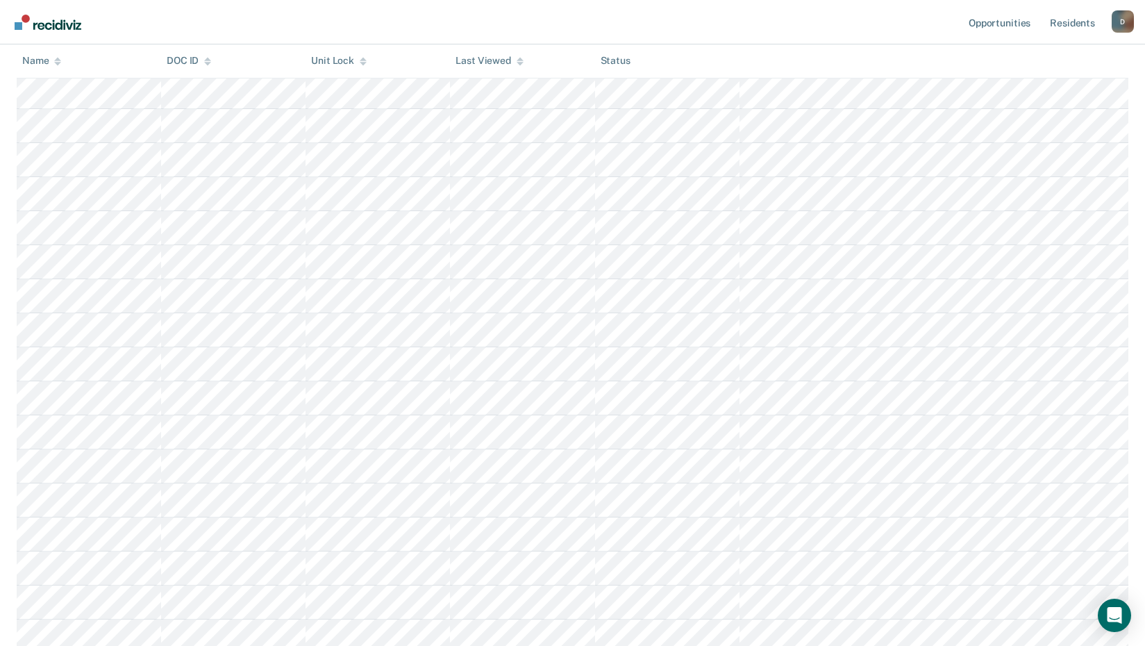
scroll to position [1083, 0]
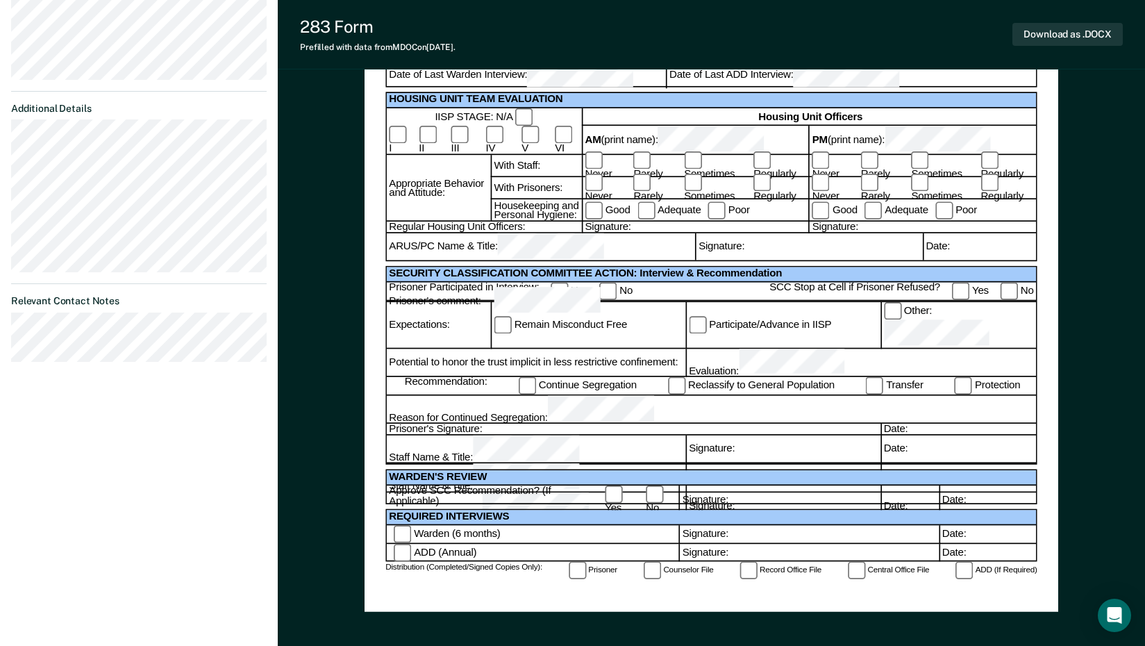
scroll to position [482, 0]
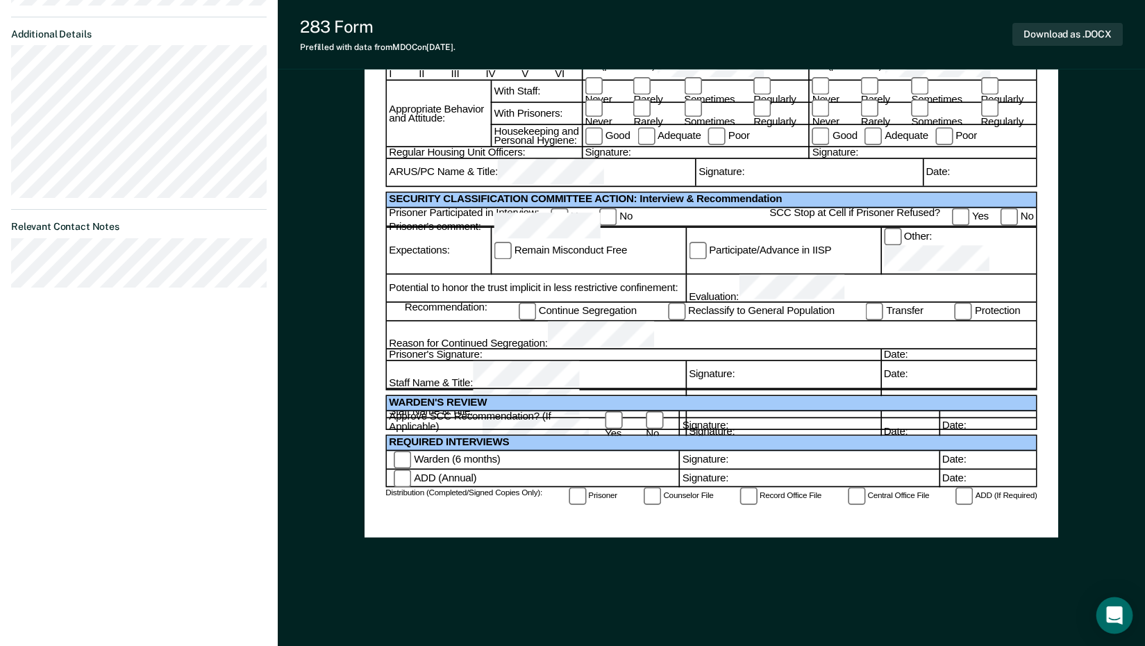
click at [1108, 621] on icon "Open Intercom Messenger" at bounding box center [1115, 615] width 18 height 18
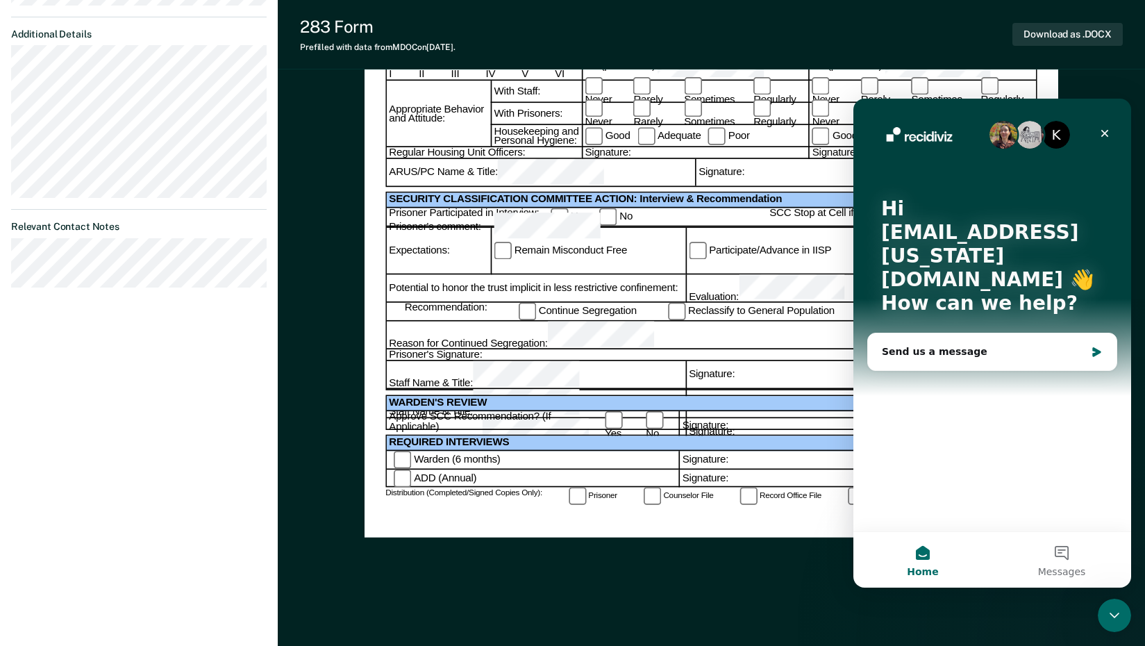
scroll to position [0, 0]
click at [1102, 132] on icon "Close" at bounding box center [1104, 133] width 11 height 11
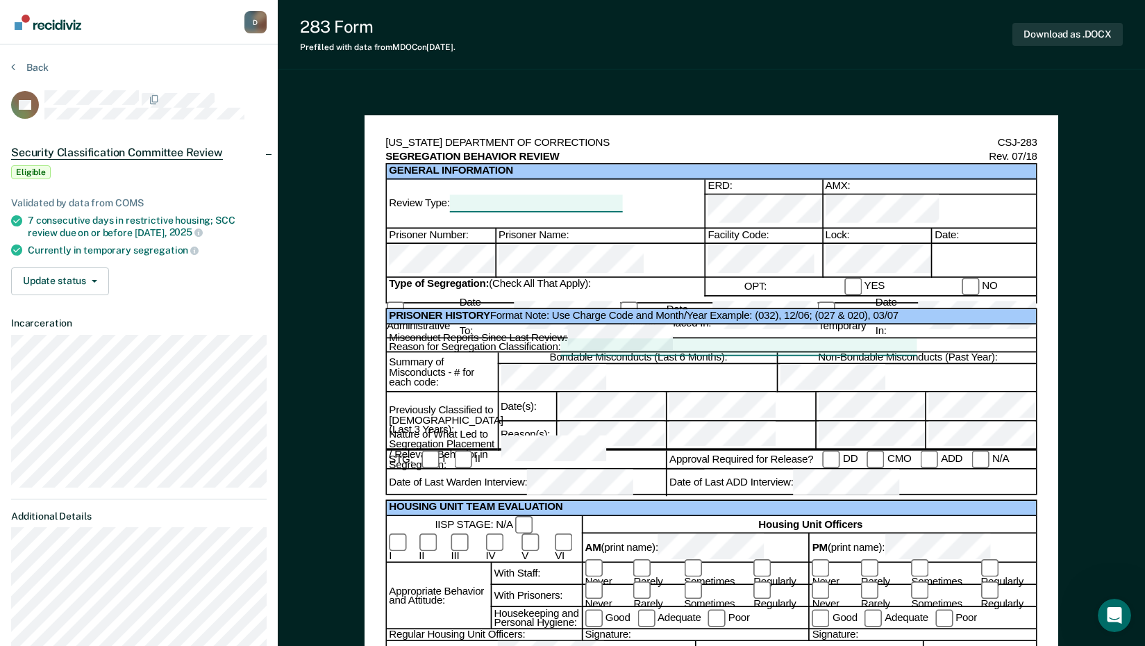
click at [678, 87] on div "[US_STATE] DEPARTMENT OF CORRECTIONS CSJ-283 SEGREGATION BEHAVIOR REVIEW Rev. 0…" at bounding box center [711, 607] width 867 height 1042
drag, startPoint x: 353, startPoint y: 78, endPoint x: 365, endPoint y: 72, distance: 13.7
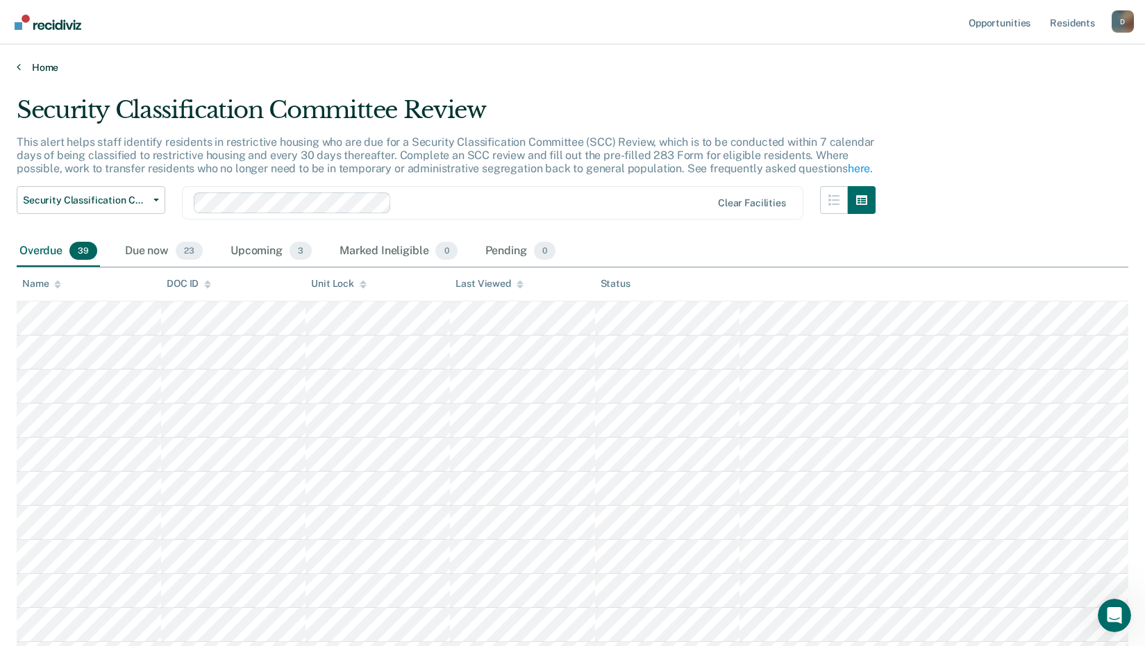
click at [46, 69] on link "Home" at bounding box center [573, 67] width 1112 height 13
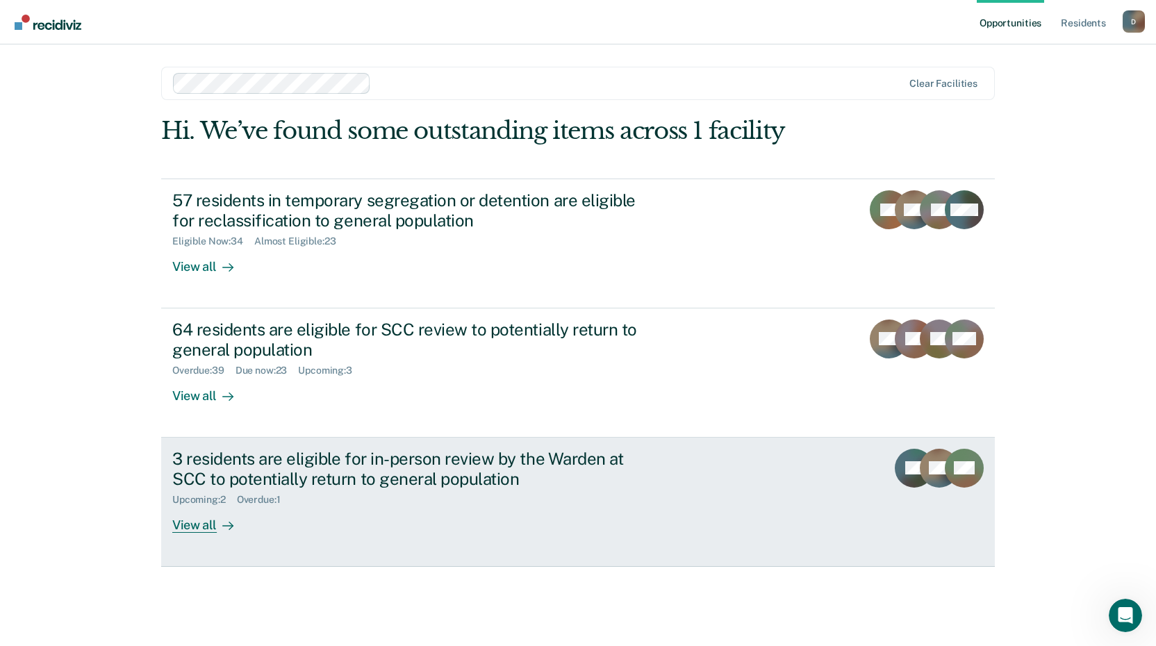
click at [374, 471] on div "3 residents are eligible for in-person review by the Warden at SCC to potential…" at bounding box center [416, 469] width 488 height 40
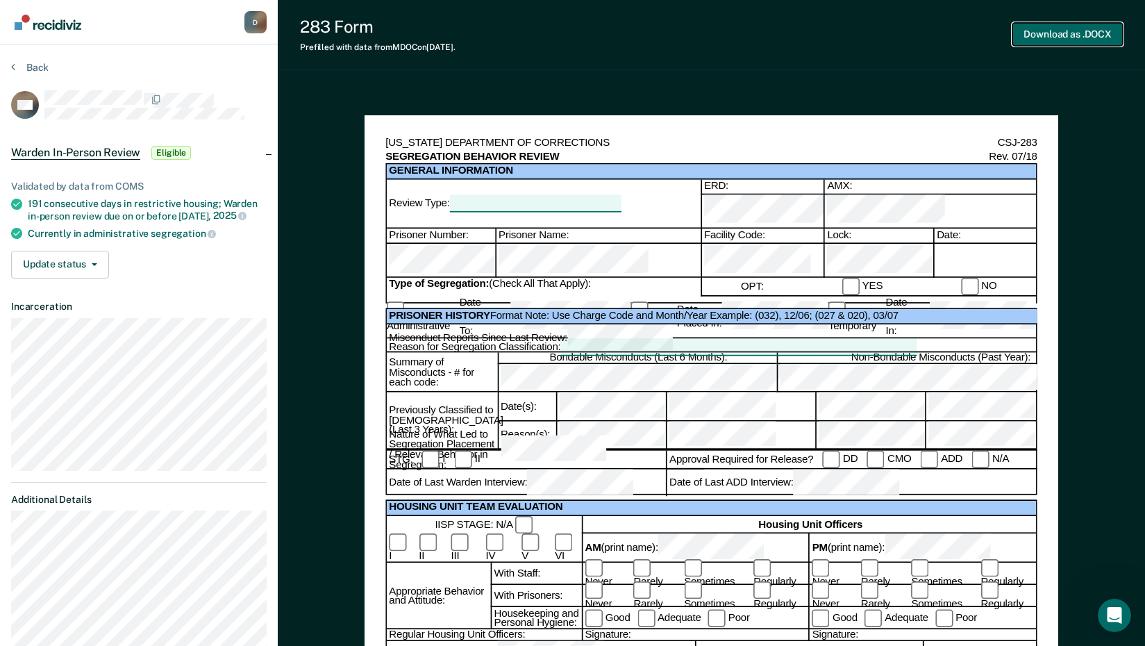
click at [1083, 36] on button "Download as .DOCX" at bounding box center [1068, 34] width 110 height 23
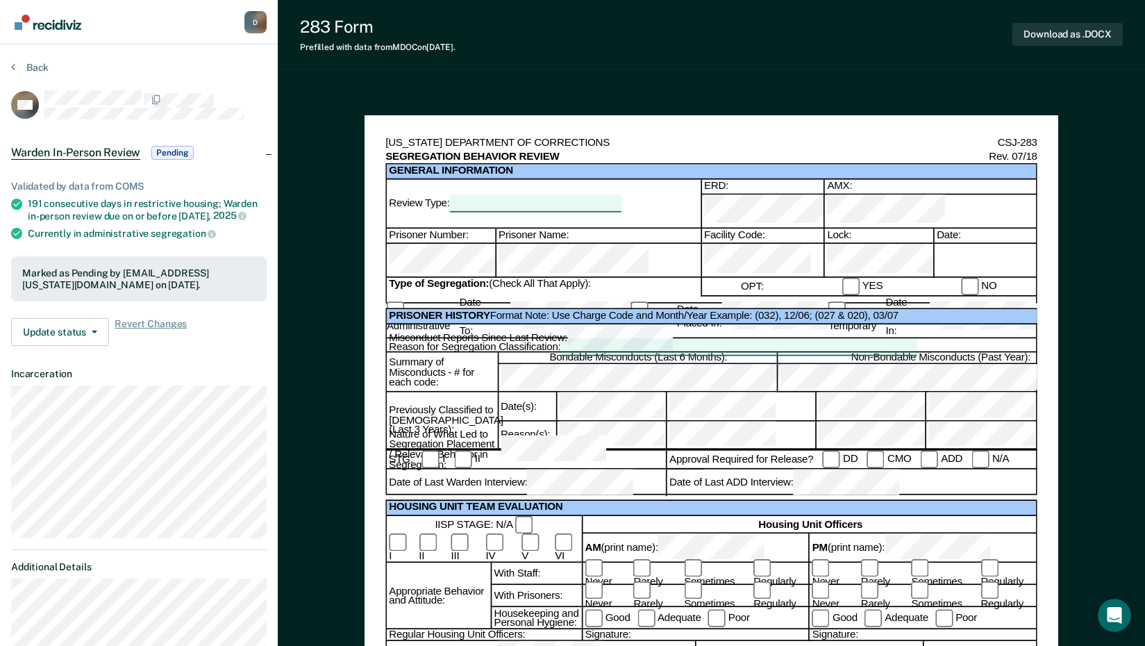
click at [526, 63] on div "283 Form Prefilled with data from MDOC on [DATE] . Download as .DOCX" at bounding box center [711, 34] width 867 height 69
drag, startPoint x: 554, startPoint y: 65, endPoint x: 546, endPoint y: 77, distance: 14.5
click at [28, 63] on button "Back" at bounding box center [30, 67] width 38 height 13
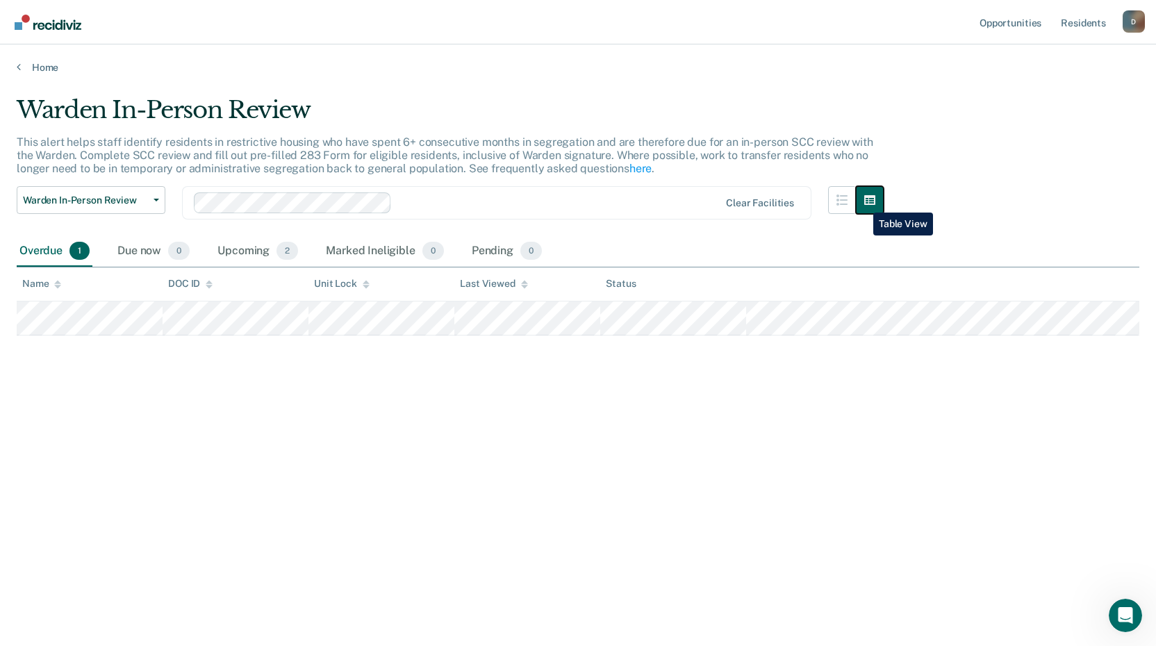
click at [863, 202] on button "button" at bounding box center [870, 200] width 28 height 28
click at [870, 203] on icon "button" at bounding box center [869, 199] width 11 height 11
click at [838, 199] on icon "button" at bounding box center [841, 199] width 11 height 11
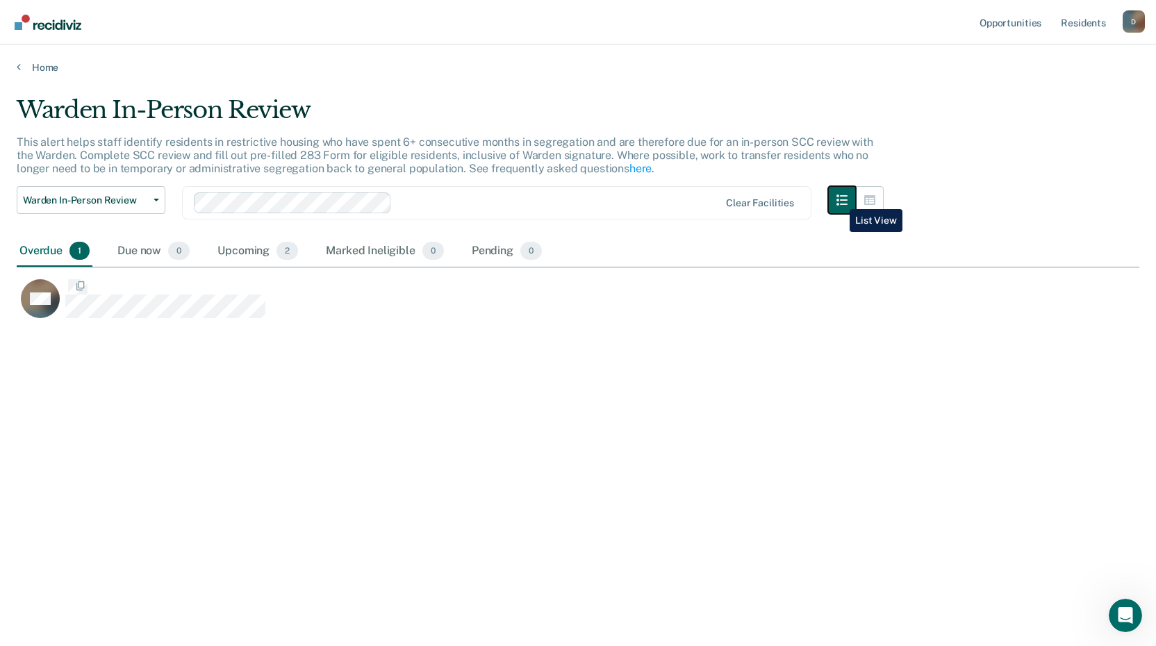
scroll to position [435, 1112]
click at [870, 195] on icon "button" at bounding box center [869, 199] width 11 height 11
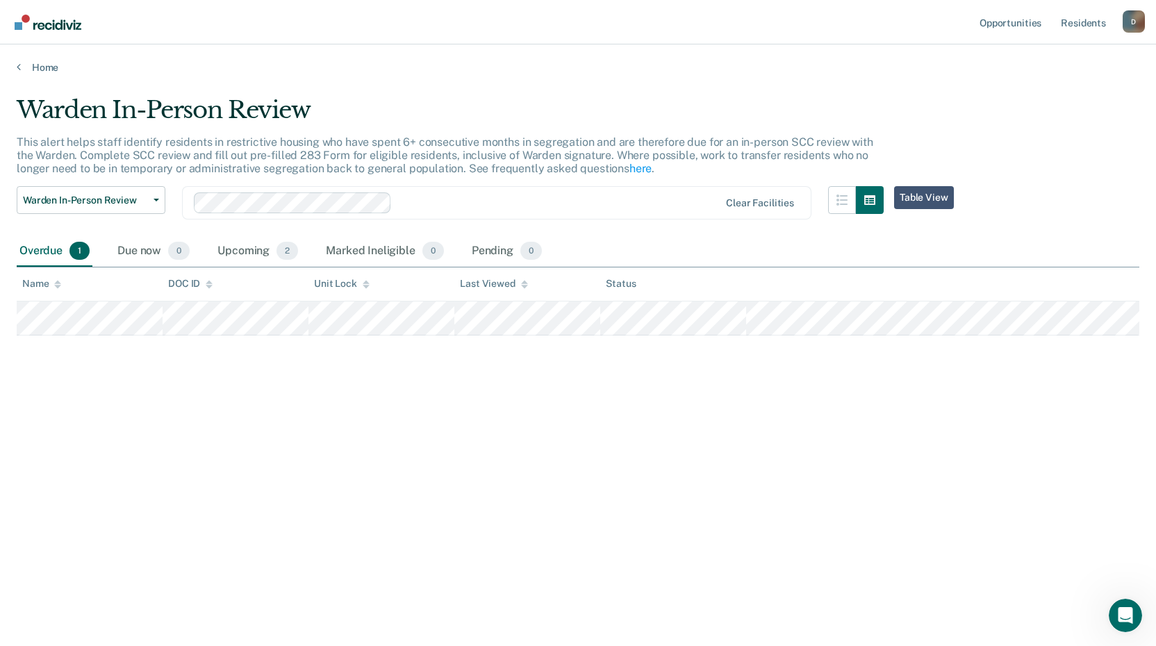
click at [52, 74] on main "Warden In-Person Review This alert helps staff identify residents in restrictiv…" at bounding box center [578, 358] width 1156 height 568
click at [47, 68] on link "Home" at bounding box center [578, 67] width 1122 height 13
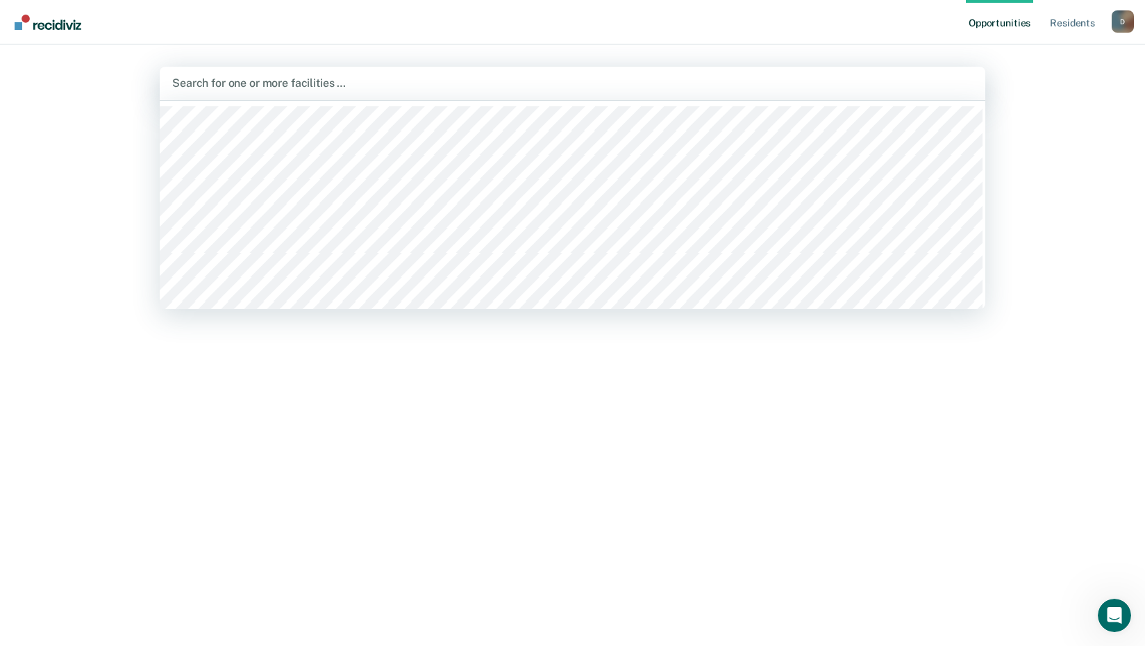
click at [357, 87] on div at bounding box center [572, 83] width 801 height 16
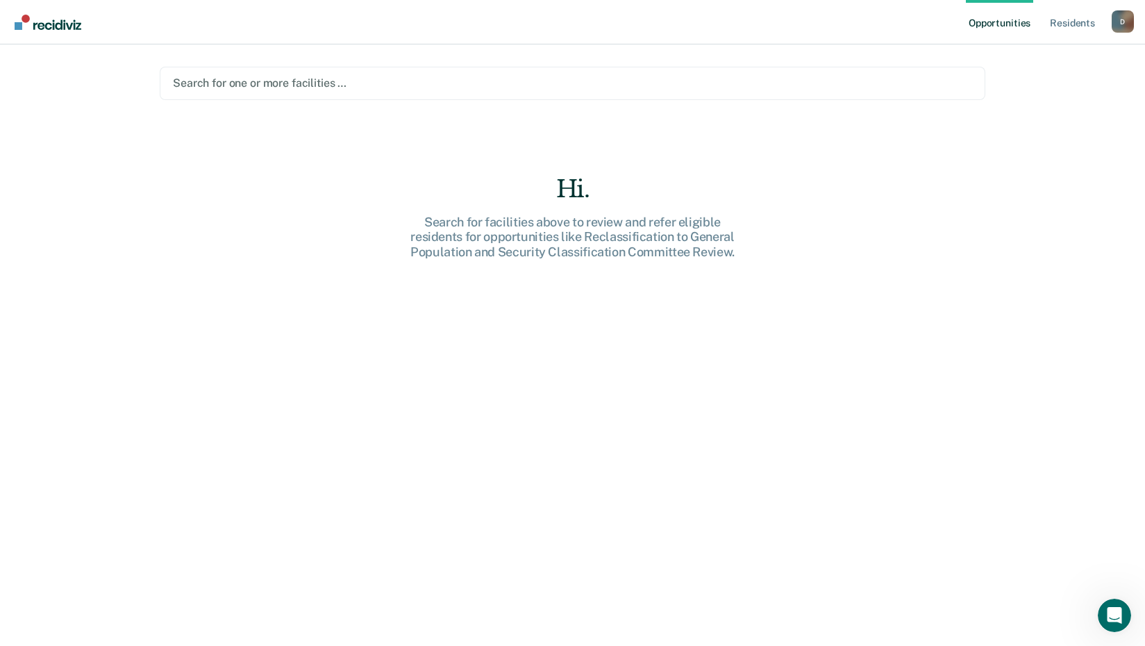
click at [381, 85] on div at bounding box center [572, 83] width 799 height 16
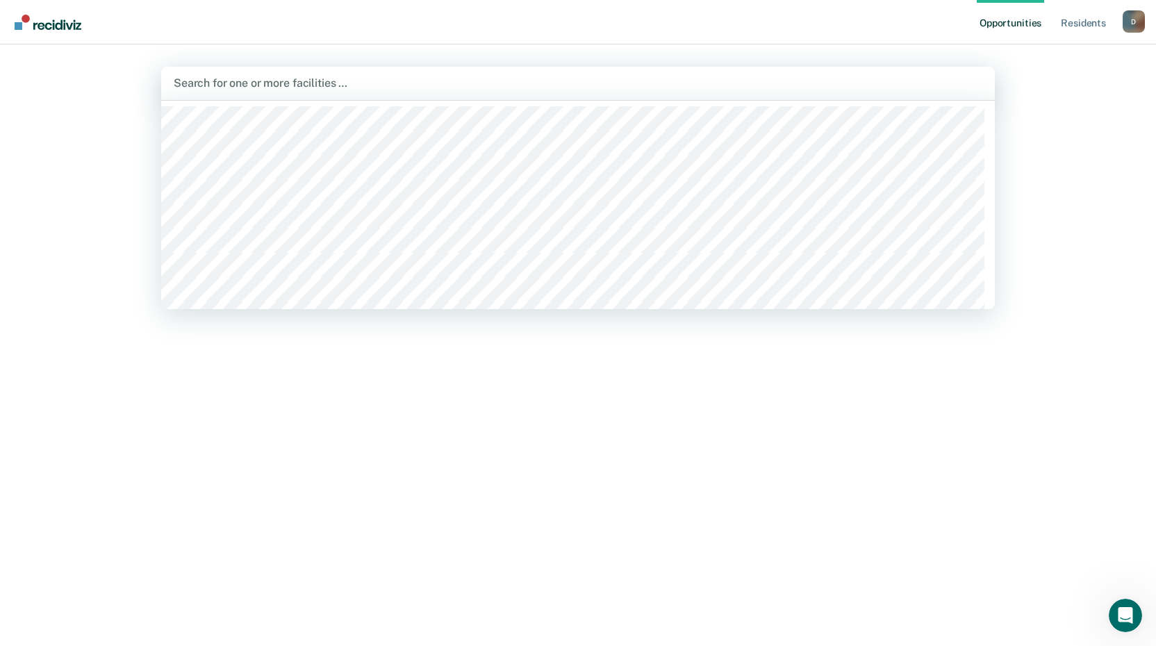
click at [367, 87] on div at bounding box center [578, 83] width 808 height 16
click at [357, 90] on div at bounding box center [572, 83] width 801 height 16
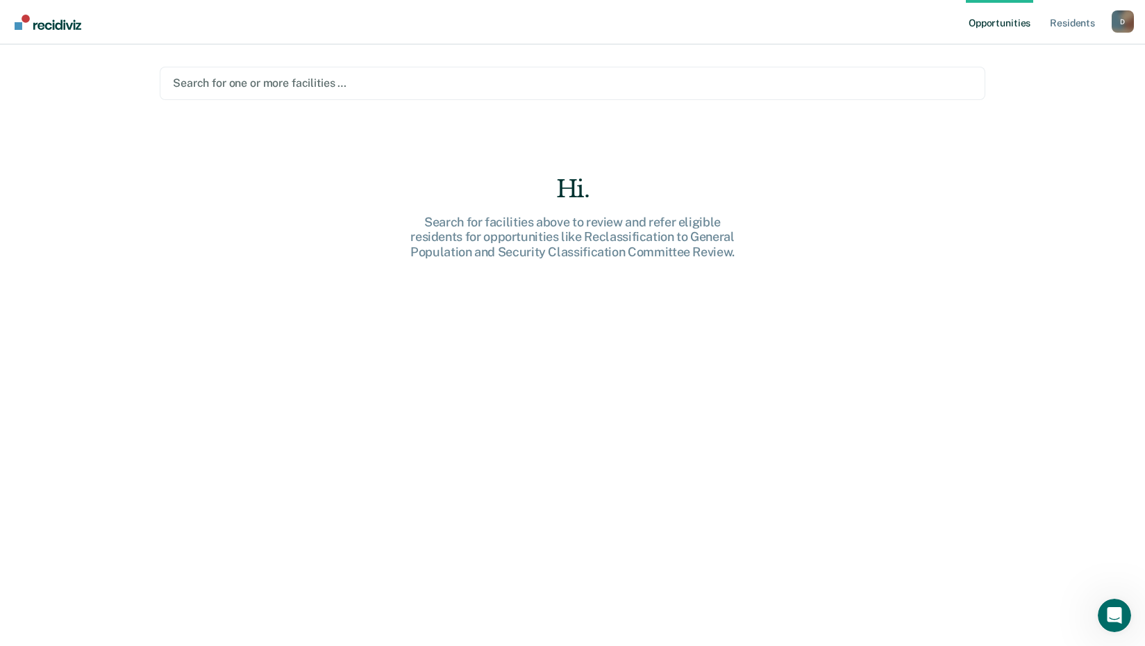
click at [358, 83] on div at bounding box center [572, 83] width 799 height 16
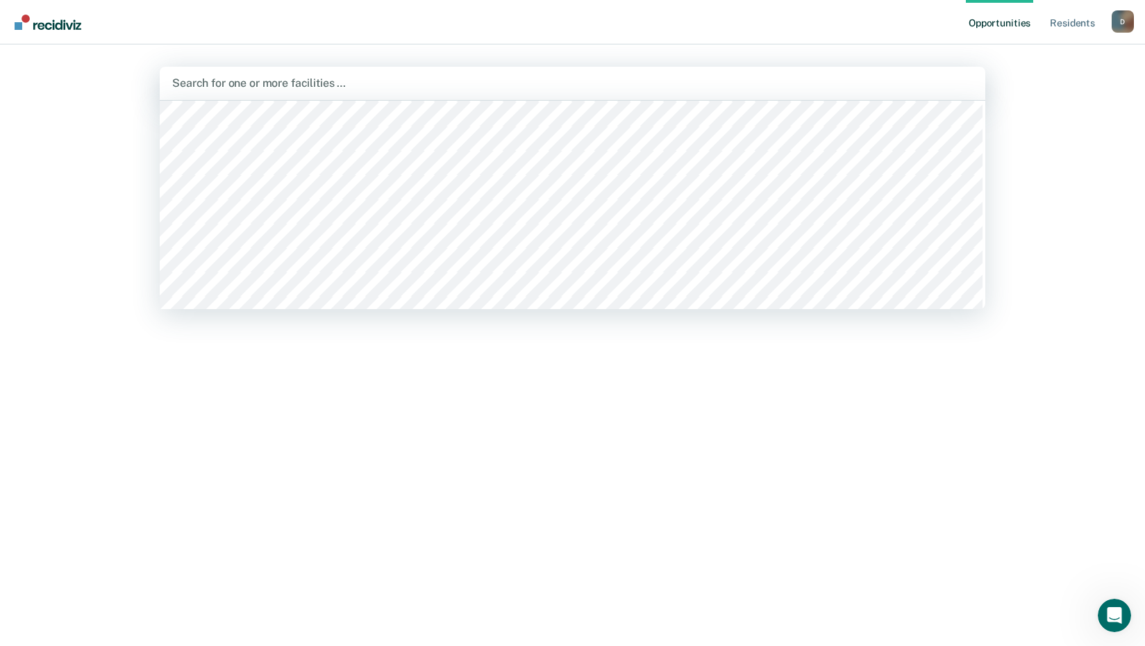
scroll to position [208, 0]
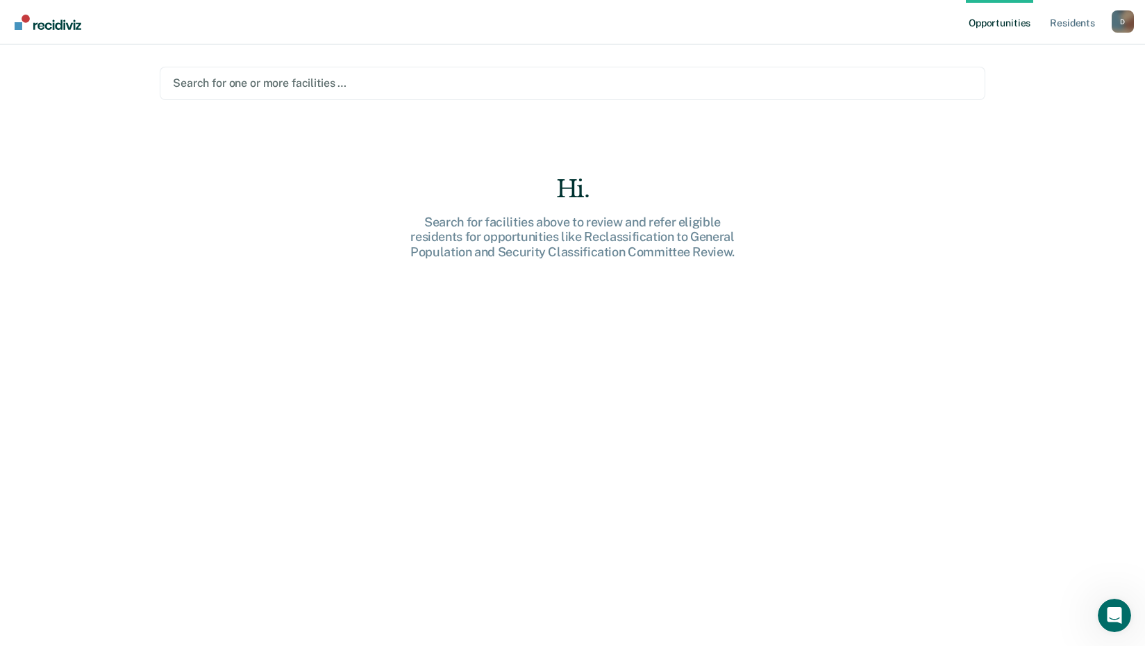
click at [394, 79] on div at bounding box center [572, 83] width 799 height 16
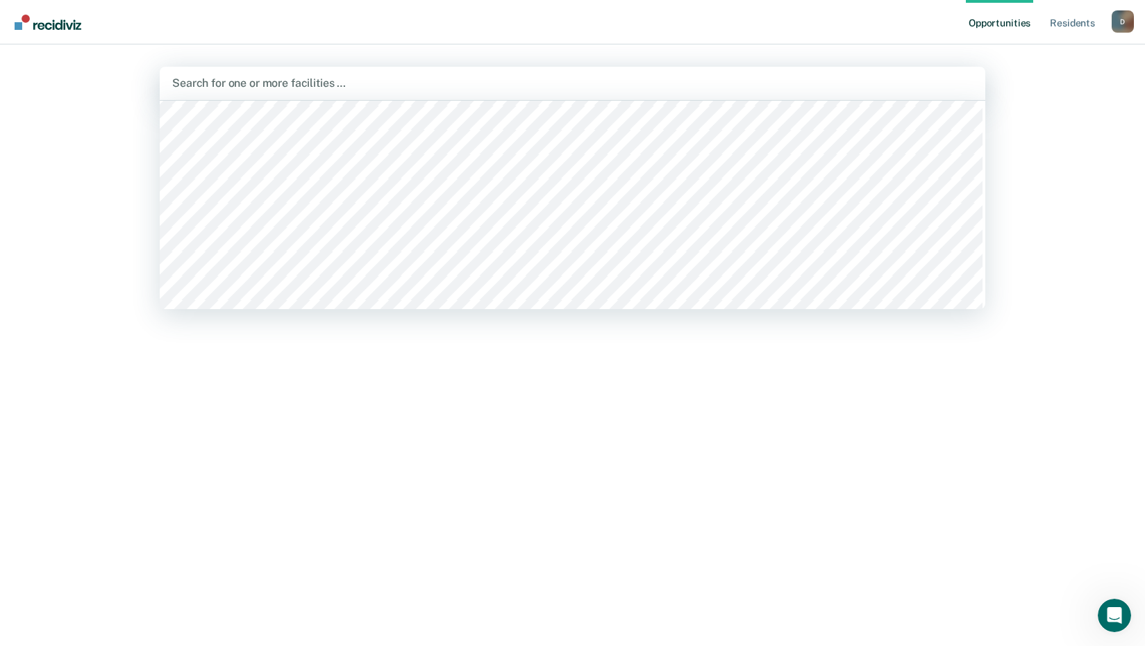
scroll to position [417, 0]
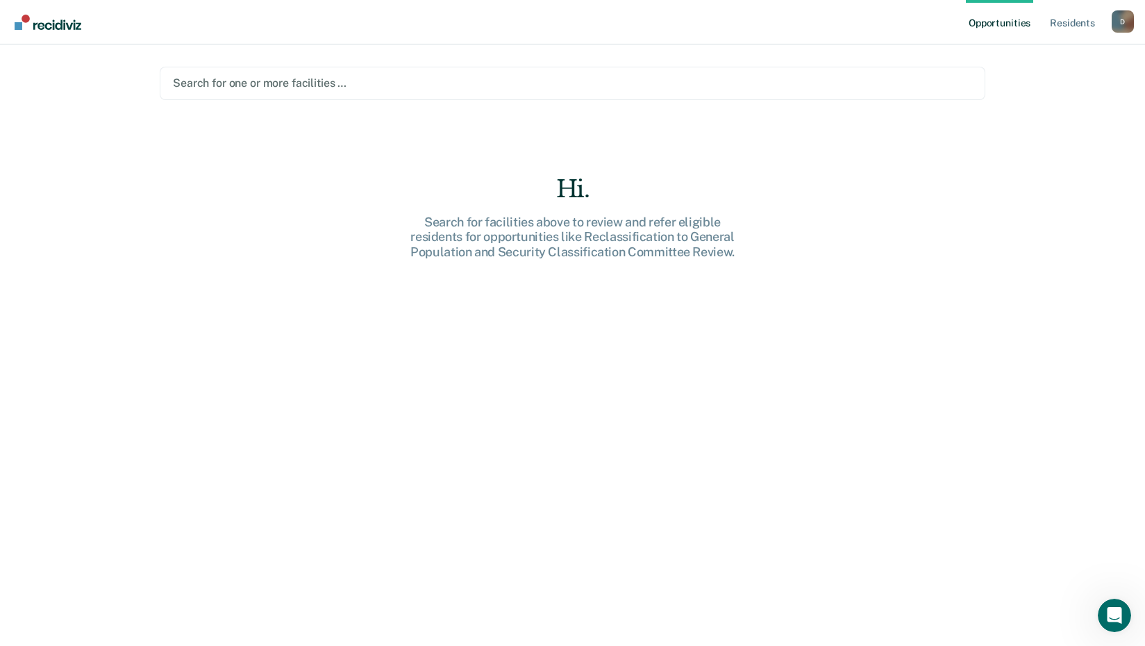
click at [352, 83] on div at bounding box center [572, 83] width 799 height 16
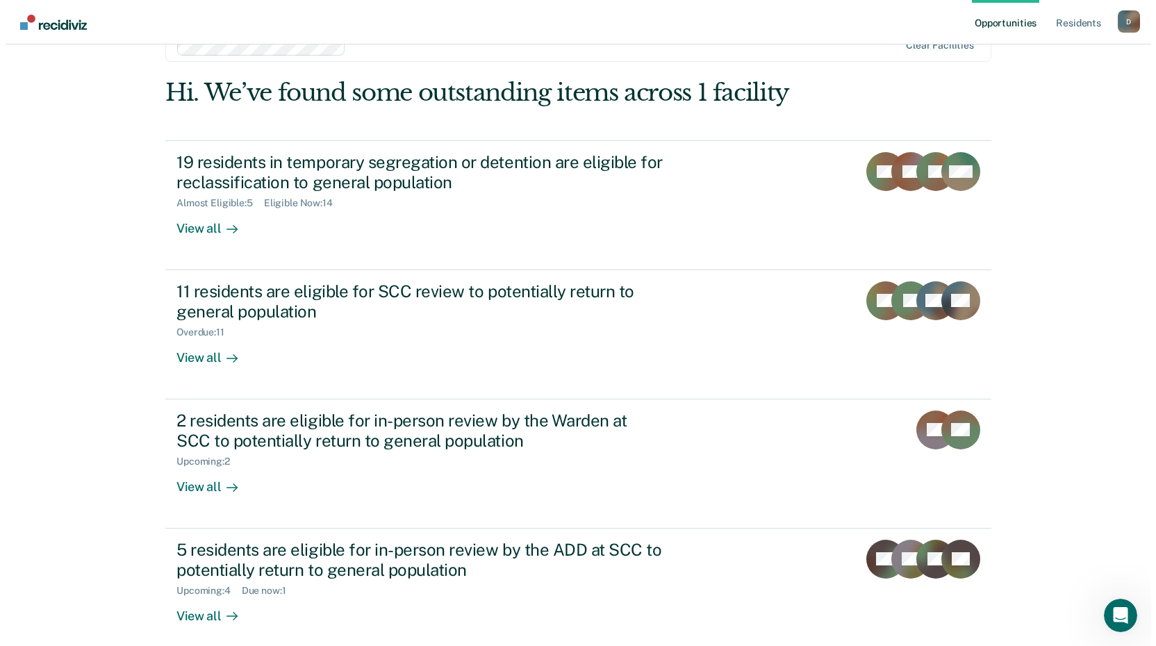
scroll to position [0, 0]
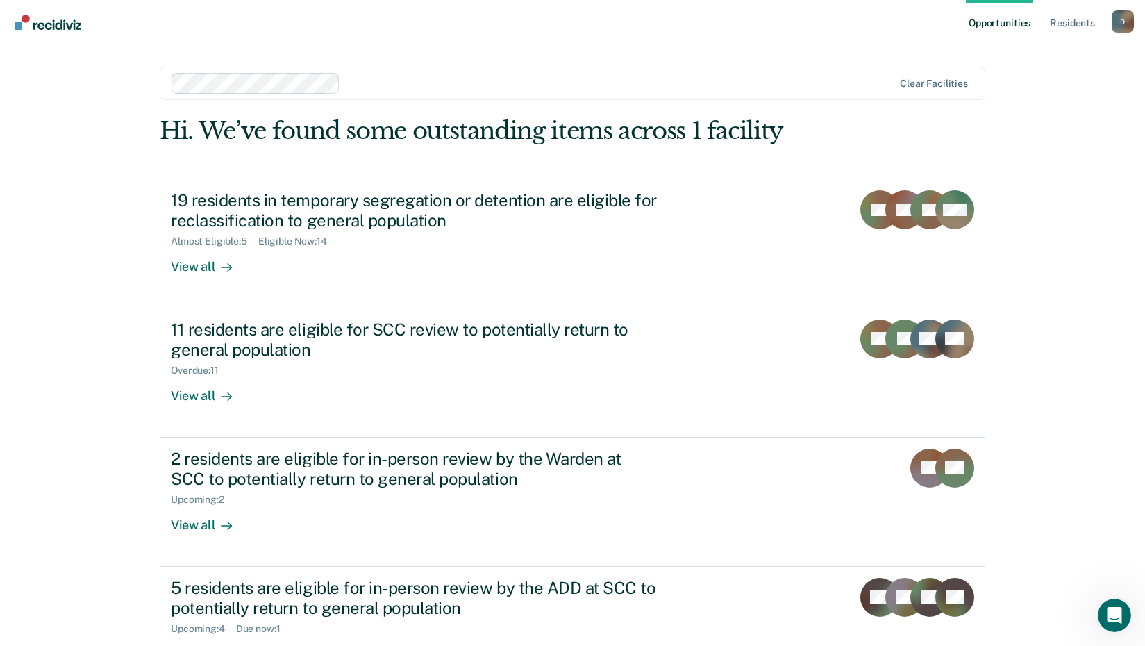
click at [355, 60] on main "Clear facilities Hi. We’ve found some outstanding items across 1 facility 19 re…" at bounding box center [572, 328] width 859 height 568
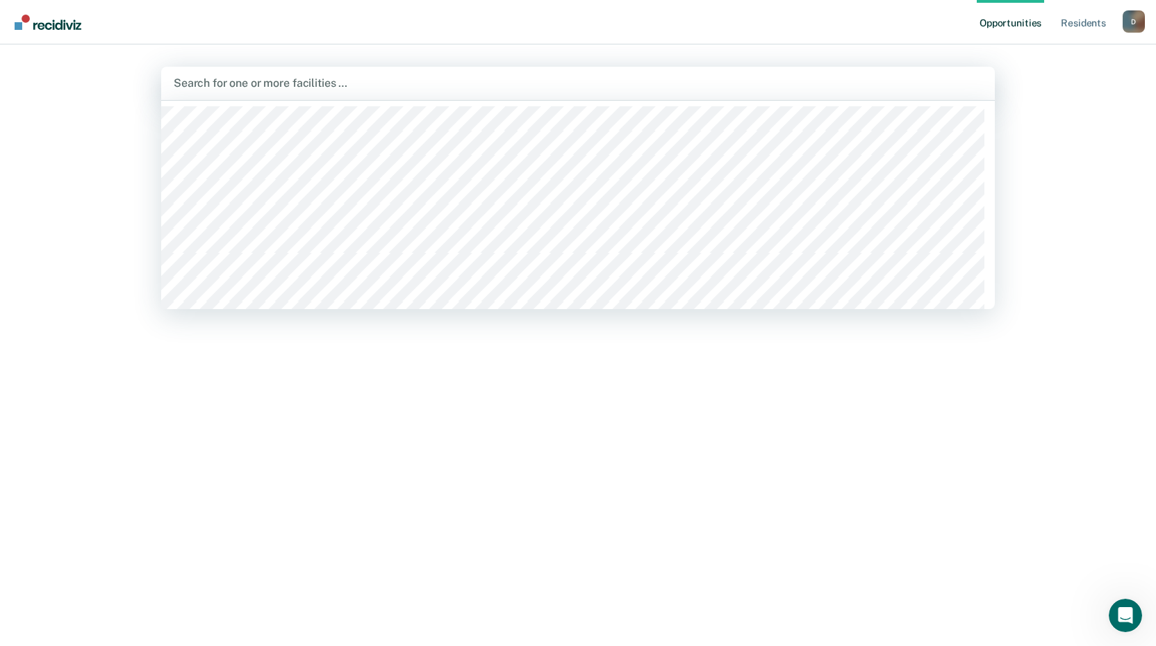
drag, startPoint x: 351, startPoint y: 77, endPoint x: 343, endPoint y: 76, distance: 7.8
click at [349, 76] on div at bounding box center [578, 83] width 808 height 16
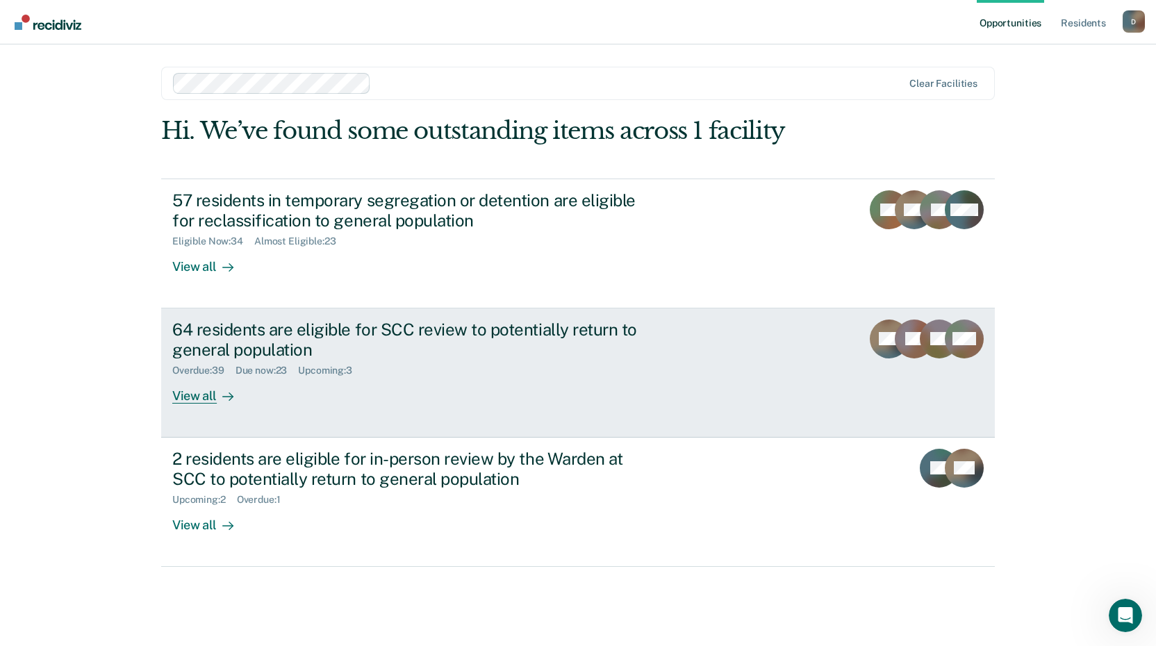
click at [197, 392] on div "View all" at bounding box center [211, 389] width 78 height 27
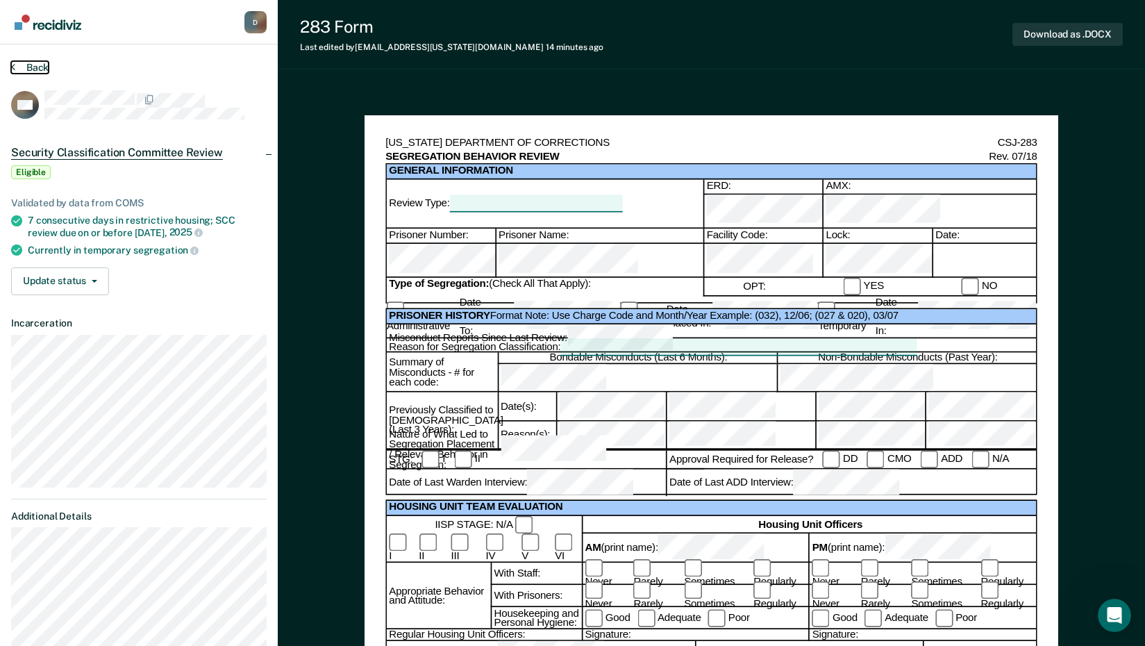
click at [33, 66] on button "Back" at bounding box center [30, 67] width 38 height 13
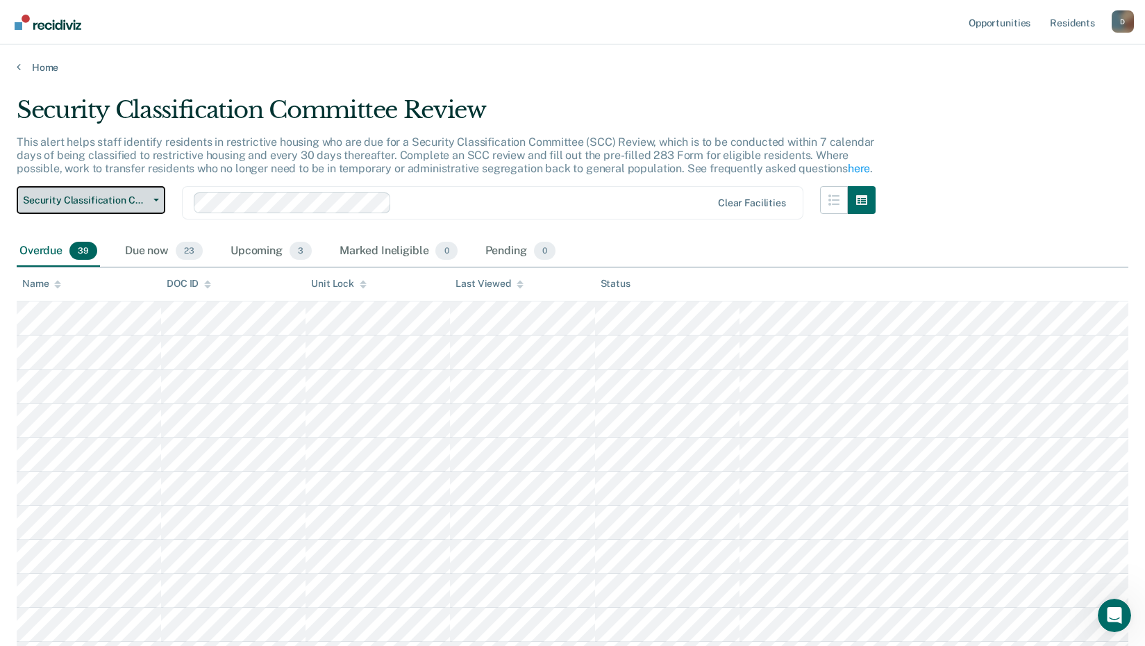
click at [148, 206] on button "Security Classification Committee Review" at bounding box center [91, 200] width 149 height 28
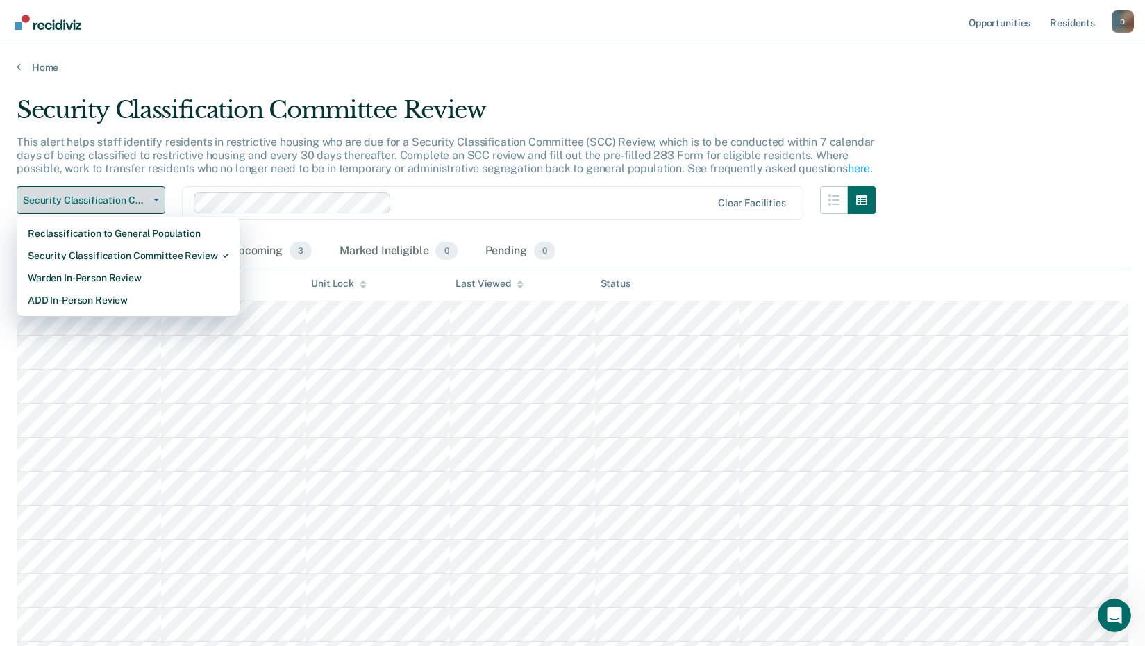
click at [154, 200] on icon "button" at bounding box center [156, 200] width 6 height 3
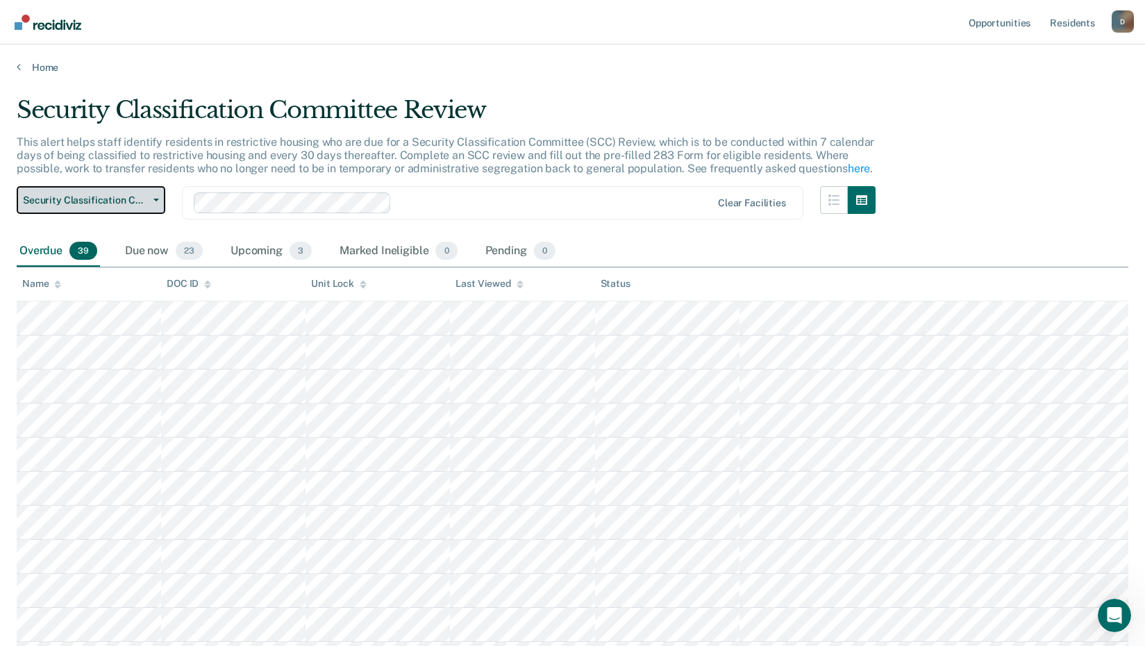
click at [154, 200] on icon "button" at bounding box center [156, 200] width 6 height 3
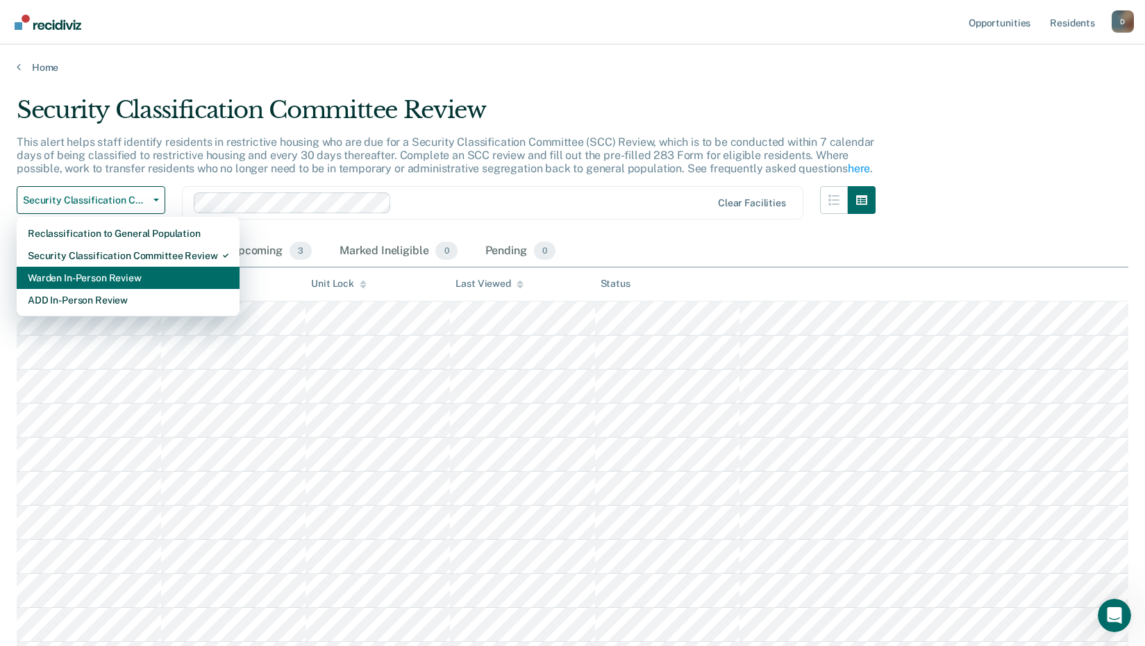
click at [128, 275] on div "Warden In-Person Review" at bounding box center [128, 278] width 201 height 22
